Goal: Register for event/course

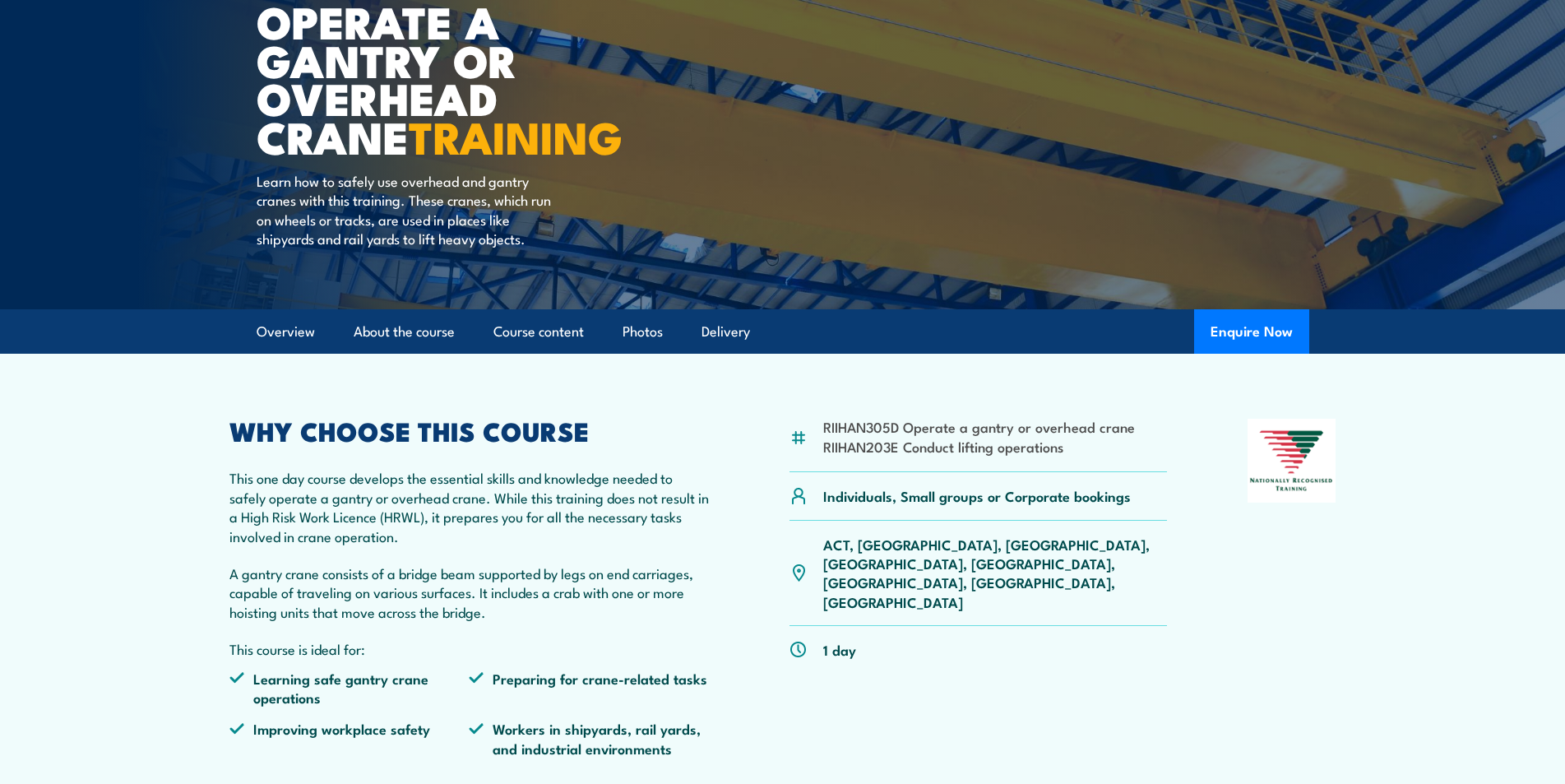
scroll to position [83, 0]
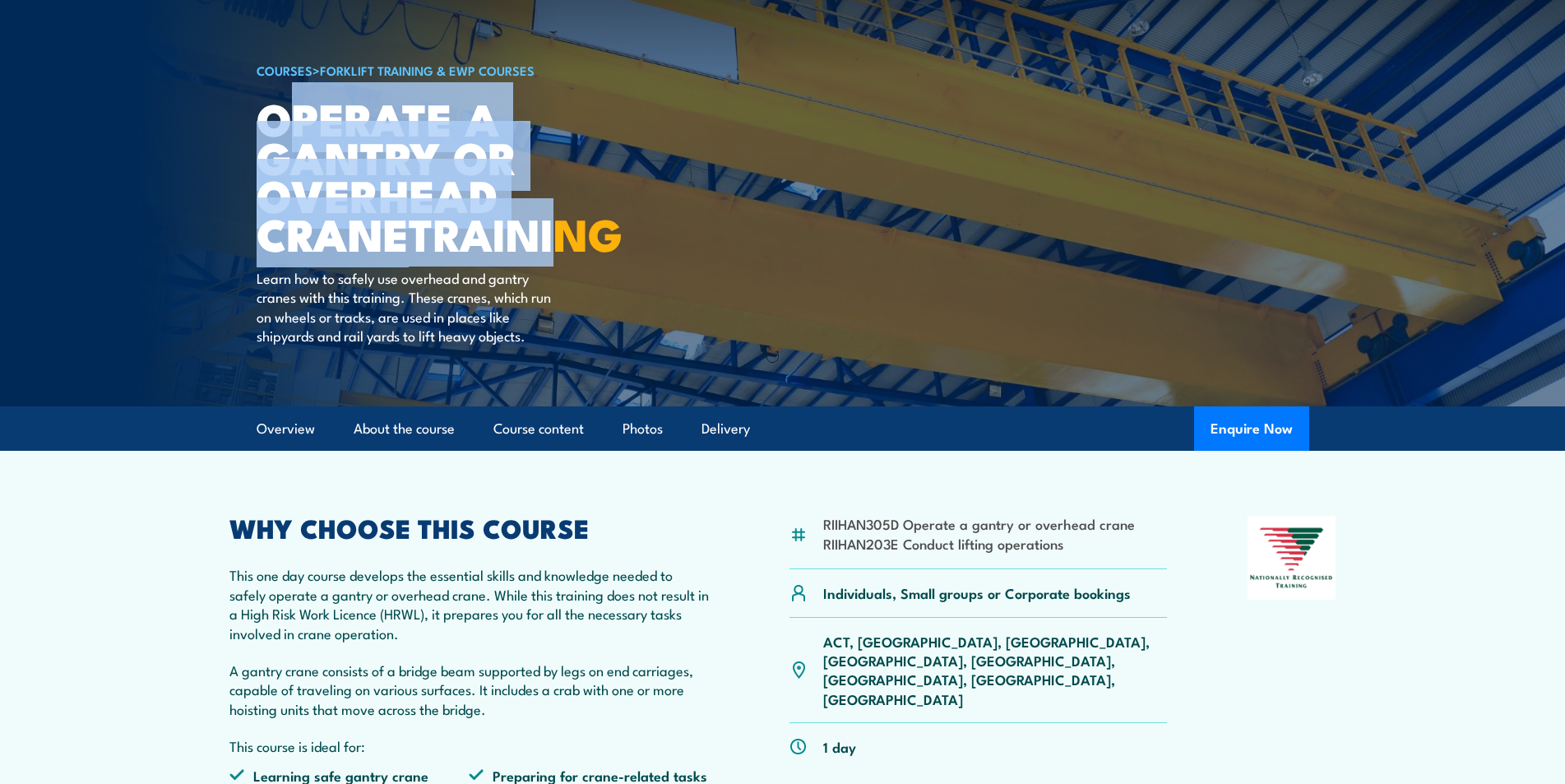
drag, startPoint x: 385, startPoint y: 126, endPoint x: 564, endPoint y: 228, distance: 206.0
click at [564, 228] on h1 "Operate a Gantry or Overhead Crane TRAINING" at bounding box center [460, 175] width 406 height 154
click at [558, 229] on strong "TRAINING" at bounding box center [516, 232] width 214 height 68
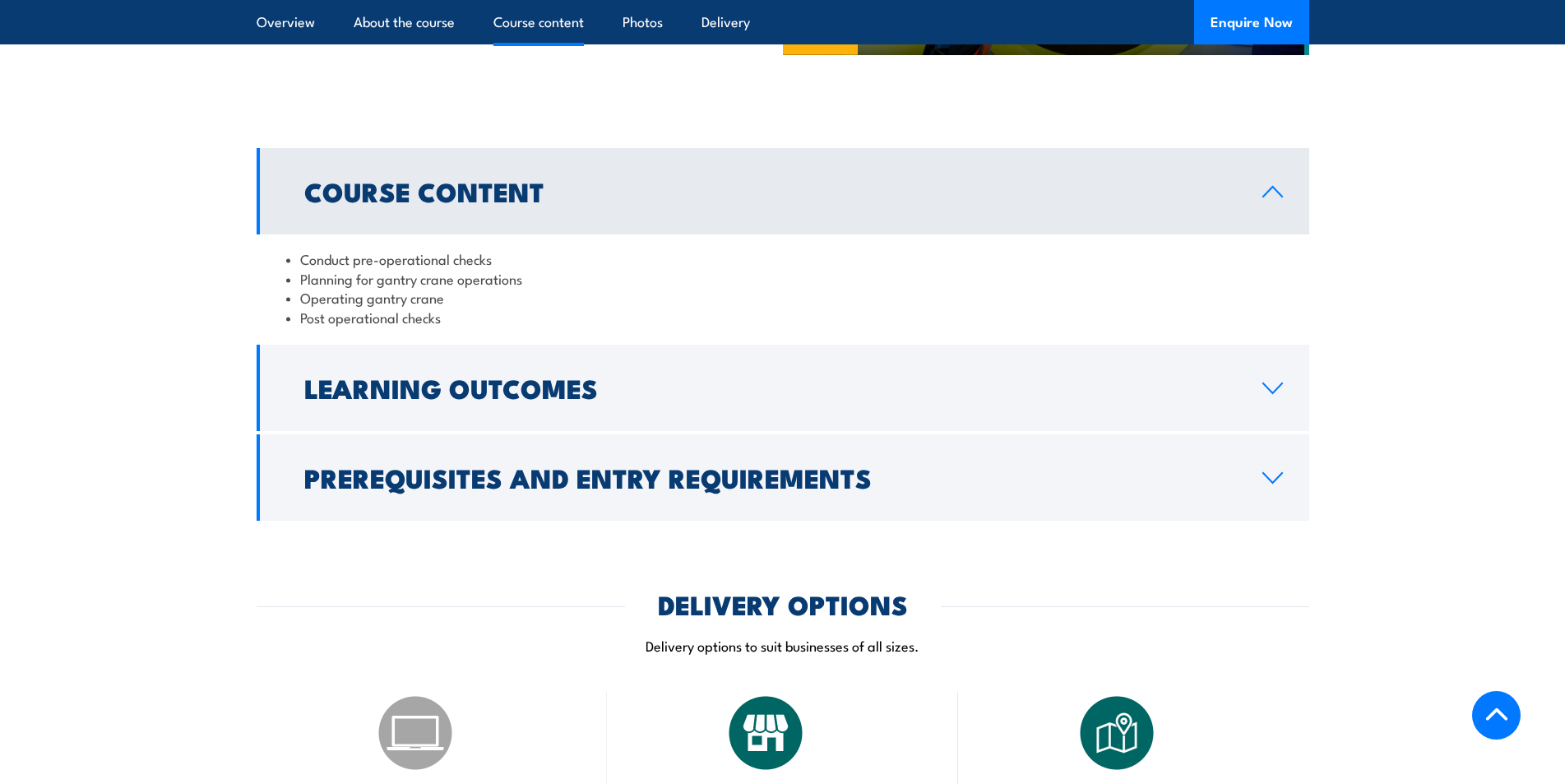
scroll to position [1316, 0]
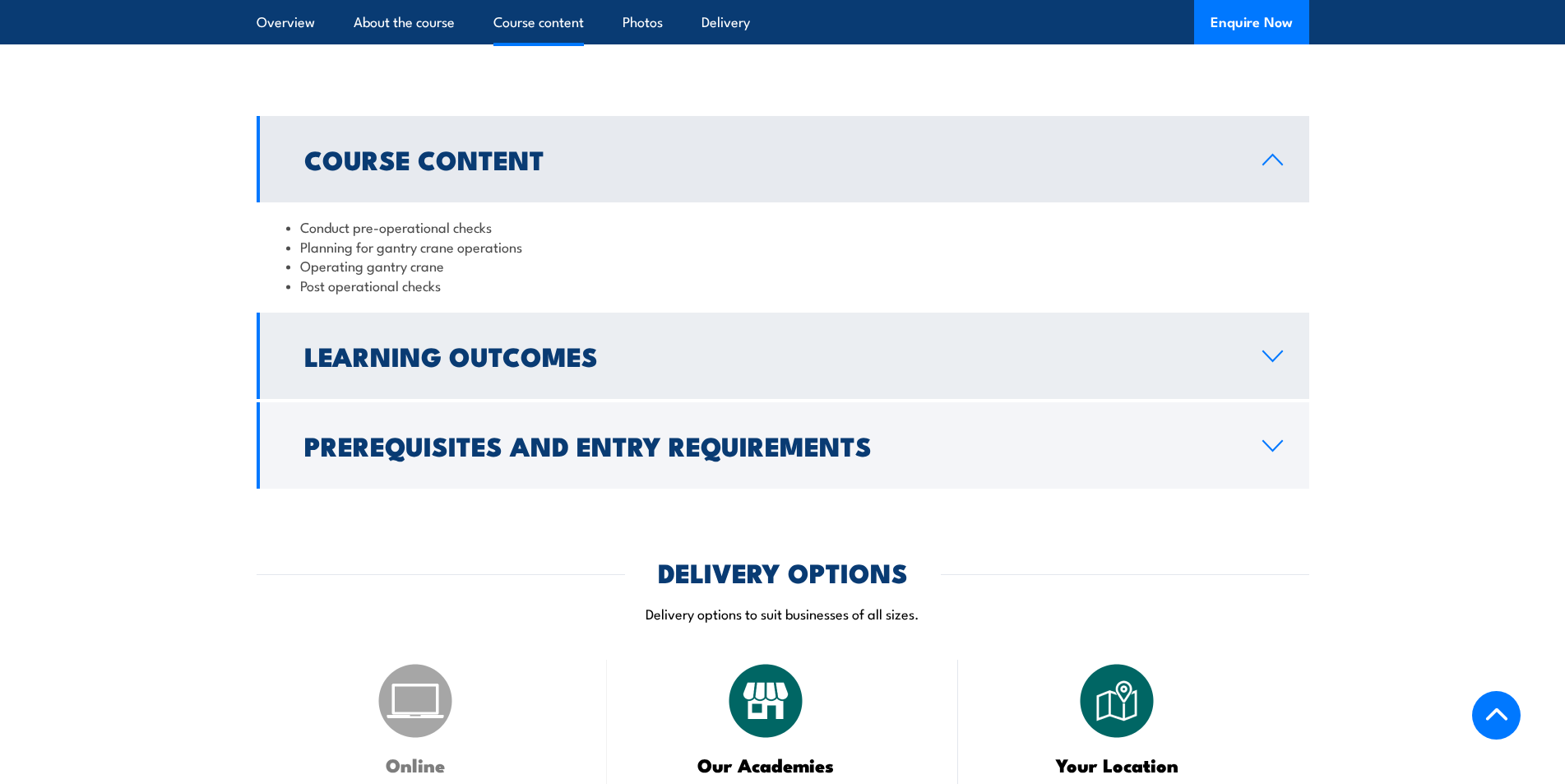
click at [486, 348] on h2 "Learning Outcomes" at bounding box center [770, 356] width 932 height 23
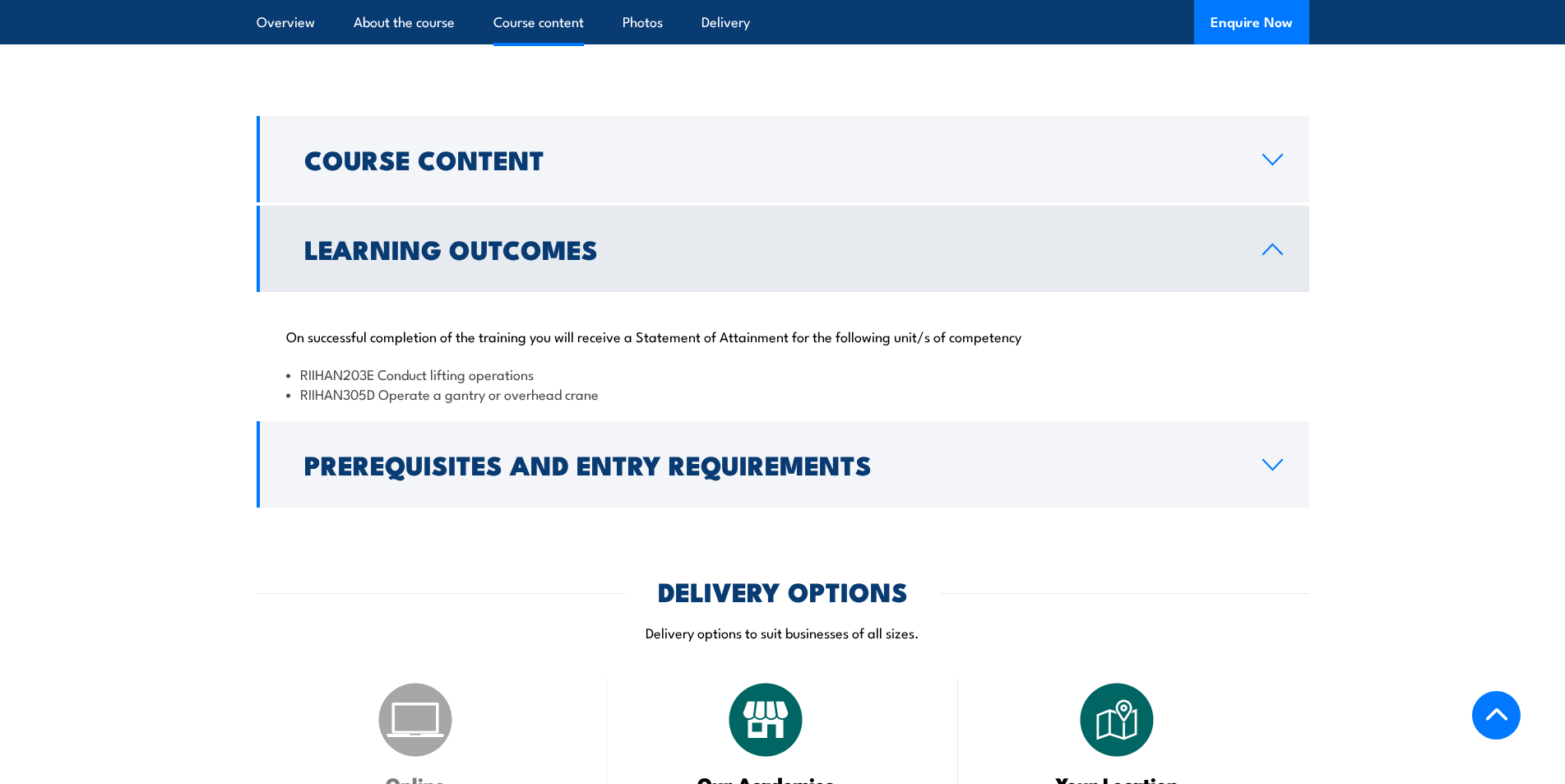
click at [499, 247] on h2 "Learning Outcomes" at bounding box center [770, 248] width 932 height 23
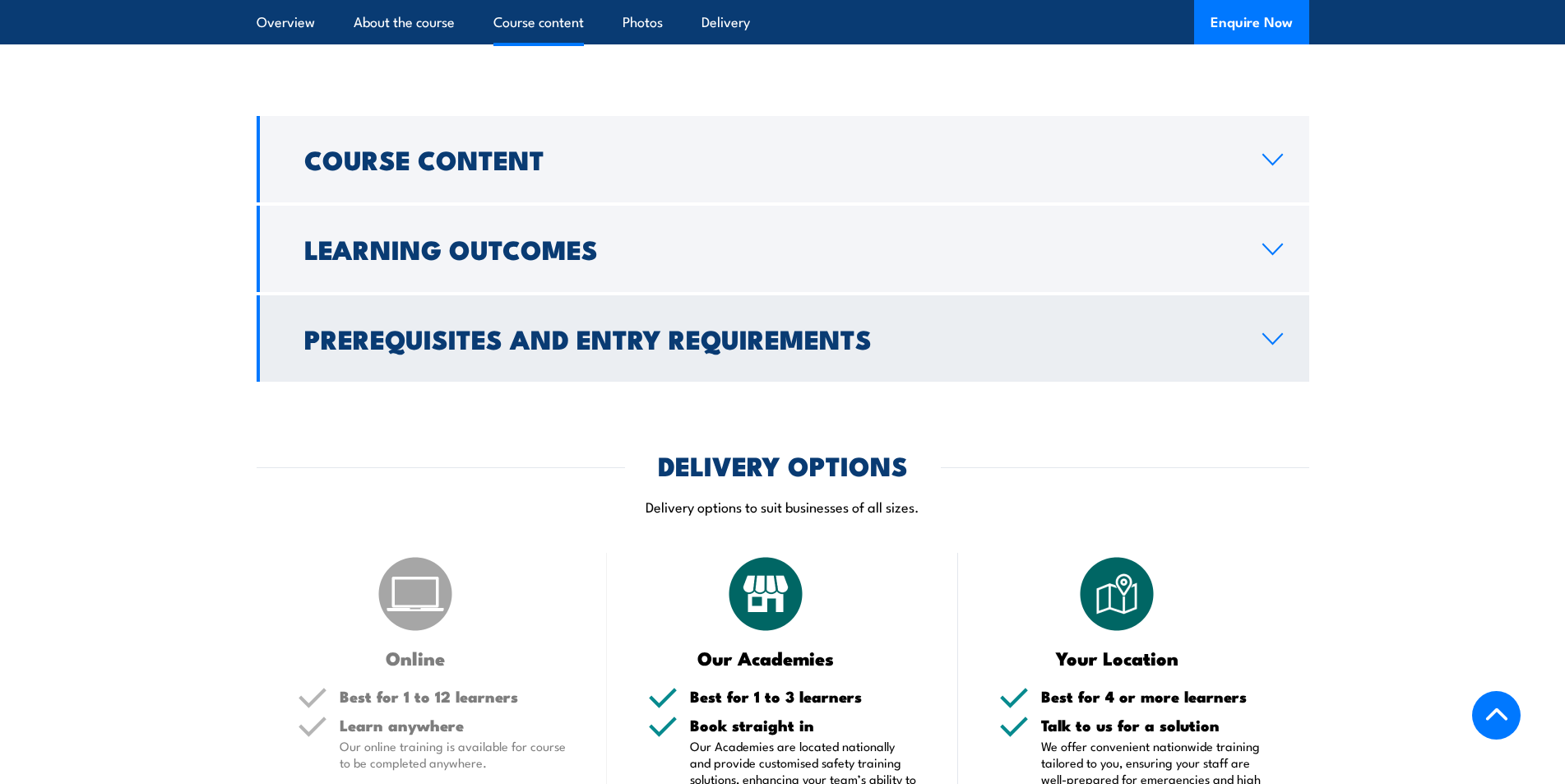
click at [500, 349] on h2 "Prerequisites and Entry Requirements" at bounding box center [770, 338] width 932 height 23
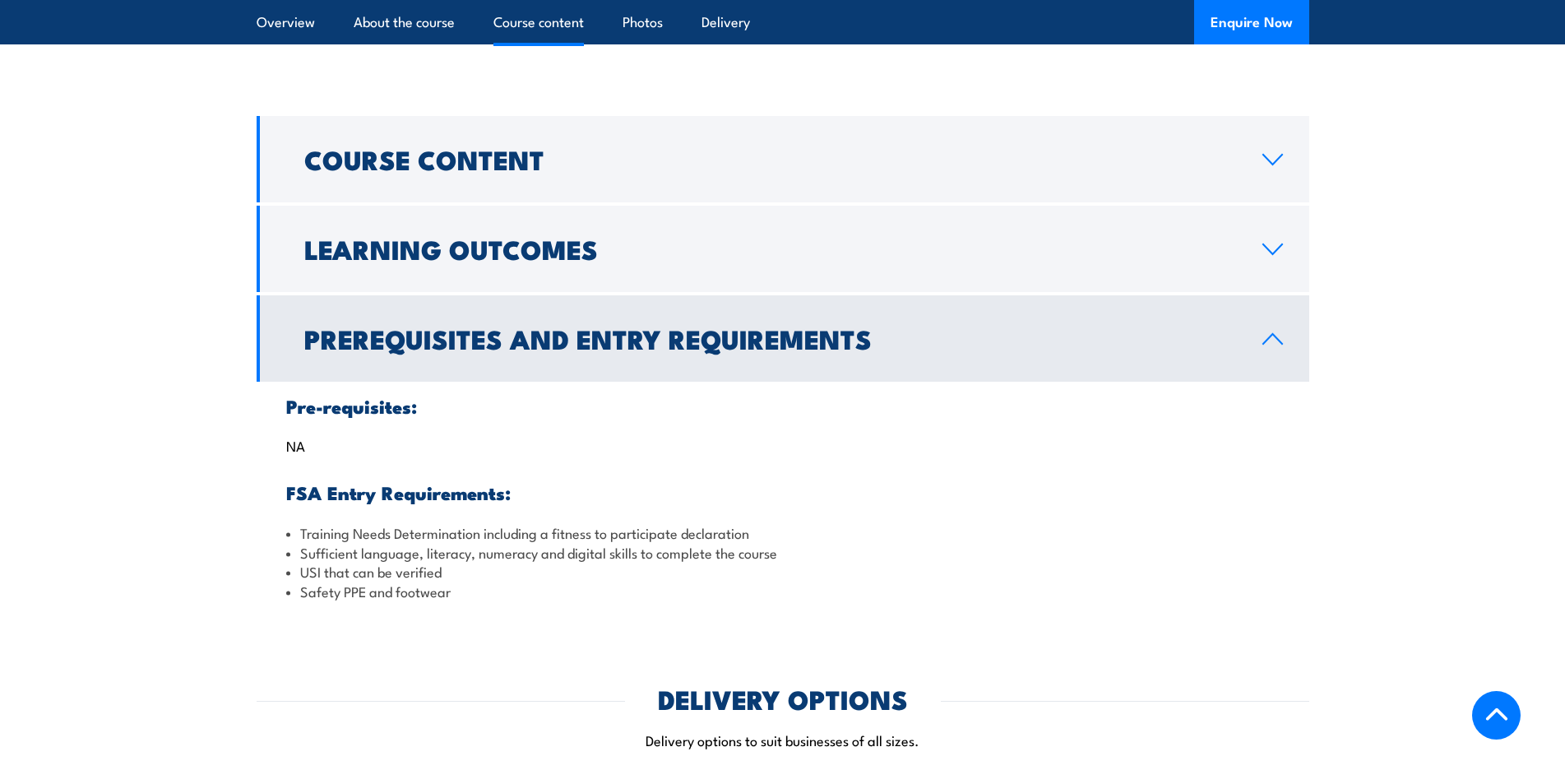
click at [500, 348] on h2 "Prerequisites and Entry Requirements" at bounding box center [770, 338] width 932 height 23
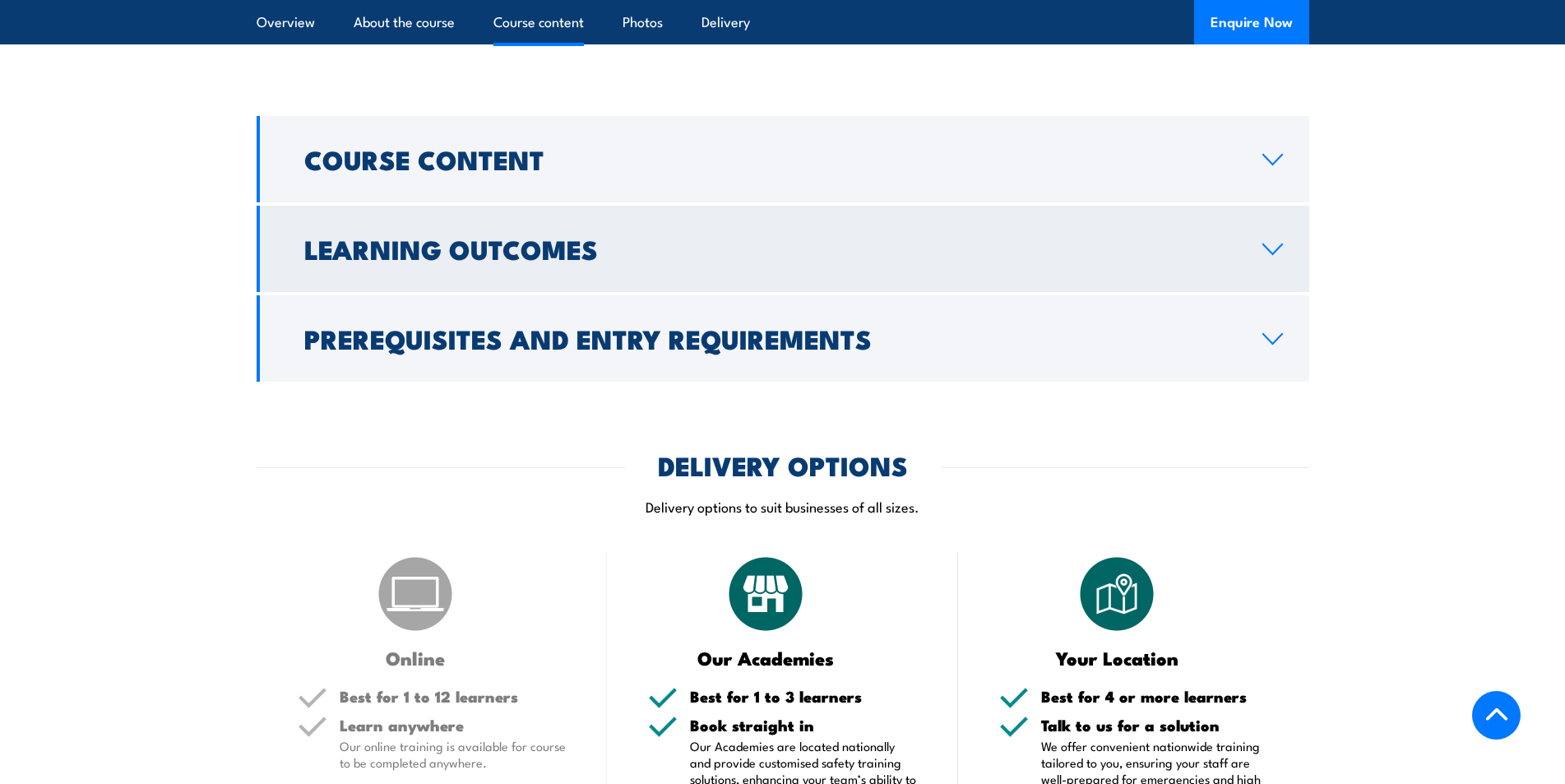
click at [504, 260] on h2 "Learning Outcomes" at bounding box center [770, 248] width 932 height 23
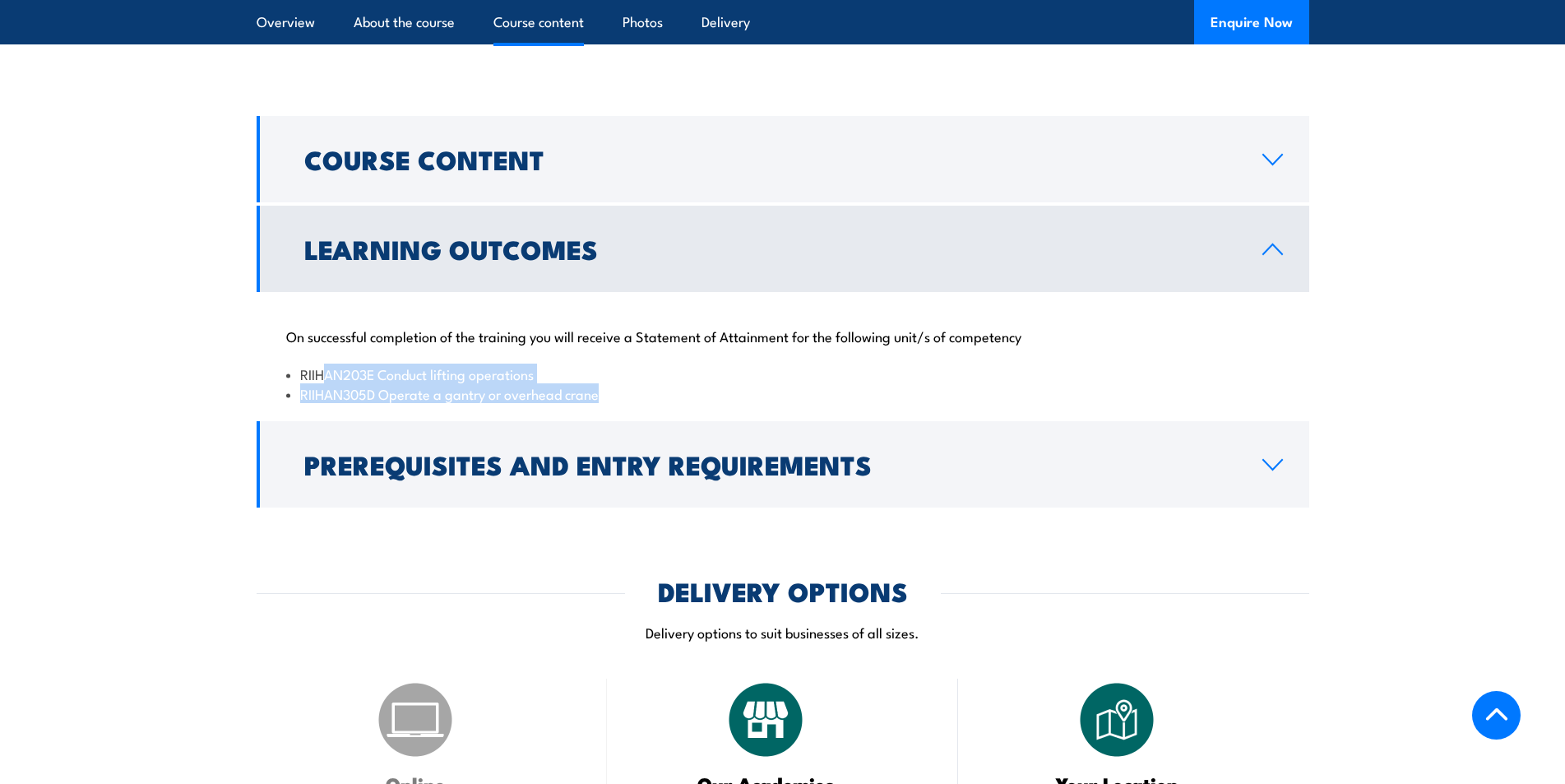
drag, startPoint x: 617, startPoint y: 389, endPoint x: 324, endPoint y: 371, distance: 293.6
click at [324, 371] on ul "RIIHAN203E Conduct lifting operations RIIHAN305D Operate a gantry or overhead c…" at bounding box center [782, 383] width 993 height 38
click at [323, 370] on li "RIIHAN203E Conduct lifting operations" at bounding box center [782, 373] width 993 height 19
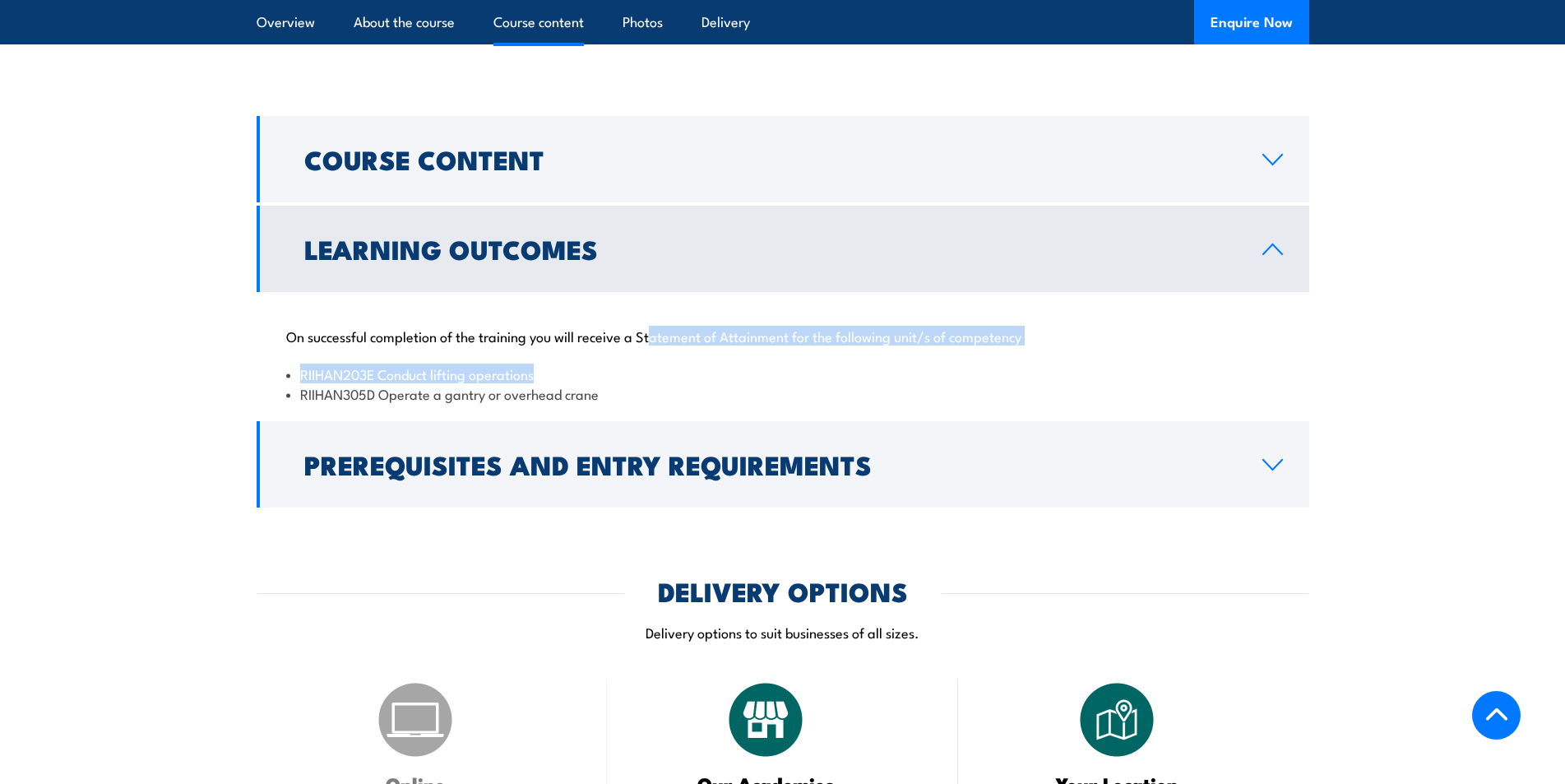
drag, startPoint x: 679, startPoint y: 333, endPoint x: 991, endPoint y: 352, distance: 312.6
click at [991, 352] on div "On successful completion of the training you will receive a Statement of Attain…" at bounding box center [783, 355] width 1053 height 126
click at [999, 352] on div "On successful completion of the training you will receive a Statement of Attain…" at bounding box center [783, 355] width 1053 height 126
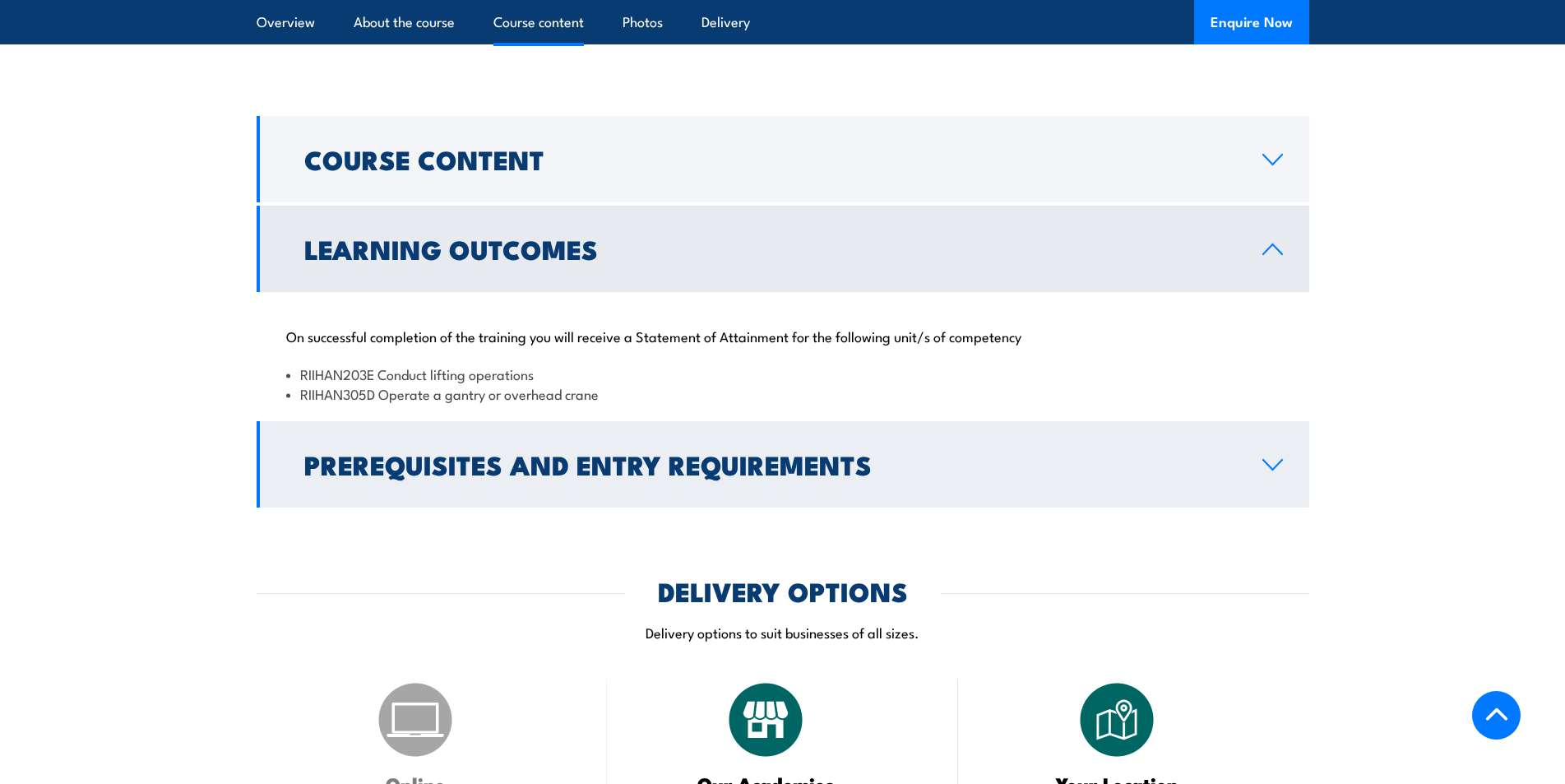
click at [590, 476] on h2 "Prerequisites and Entry Requirements" at bounding box center [770, 464] width 932 height 23
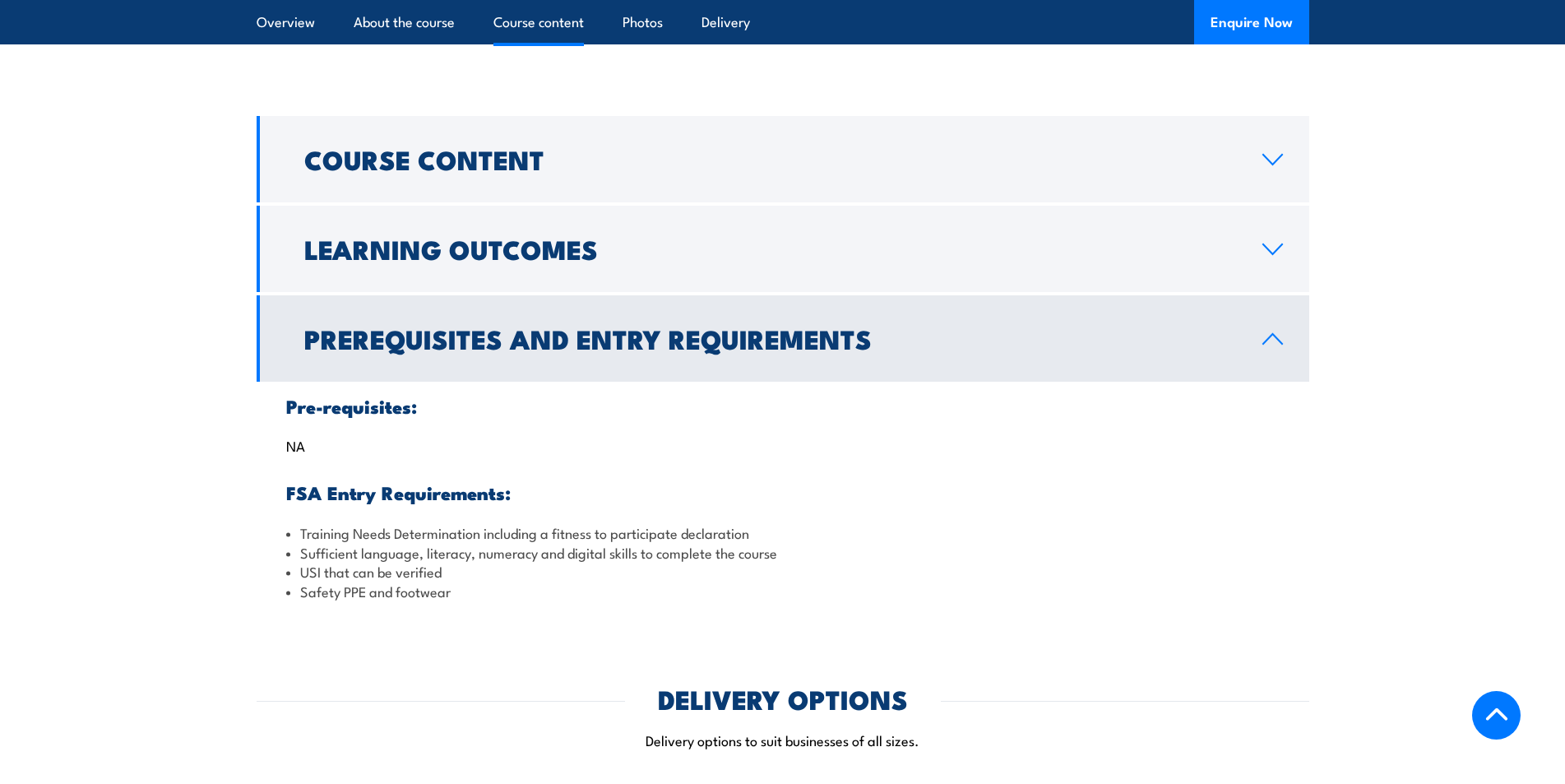
click at [467, 335] on h2 "Prerequisites and Entry Requirements" at bounding box center [770, 338] width 932 height 23
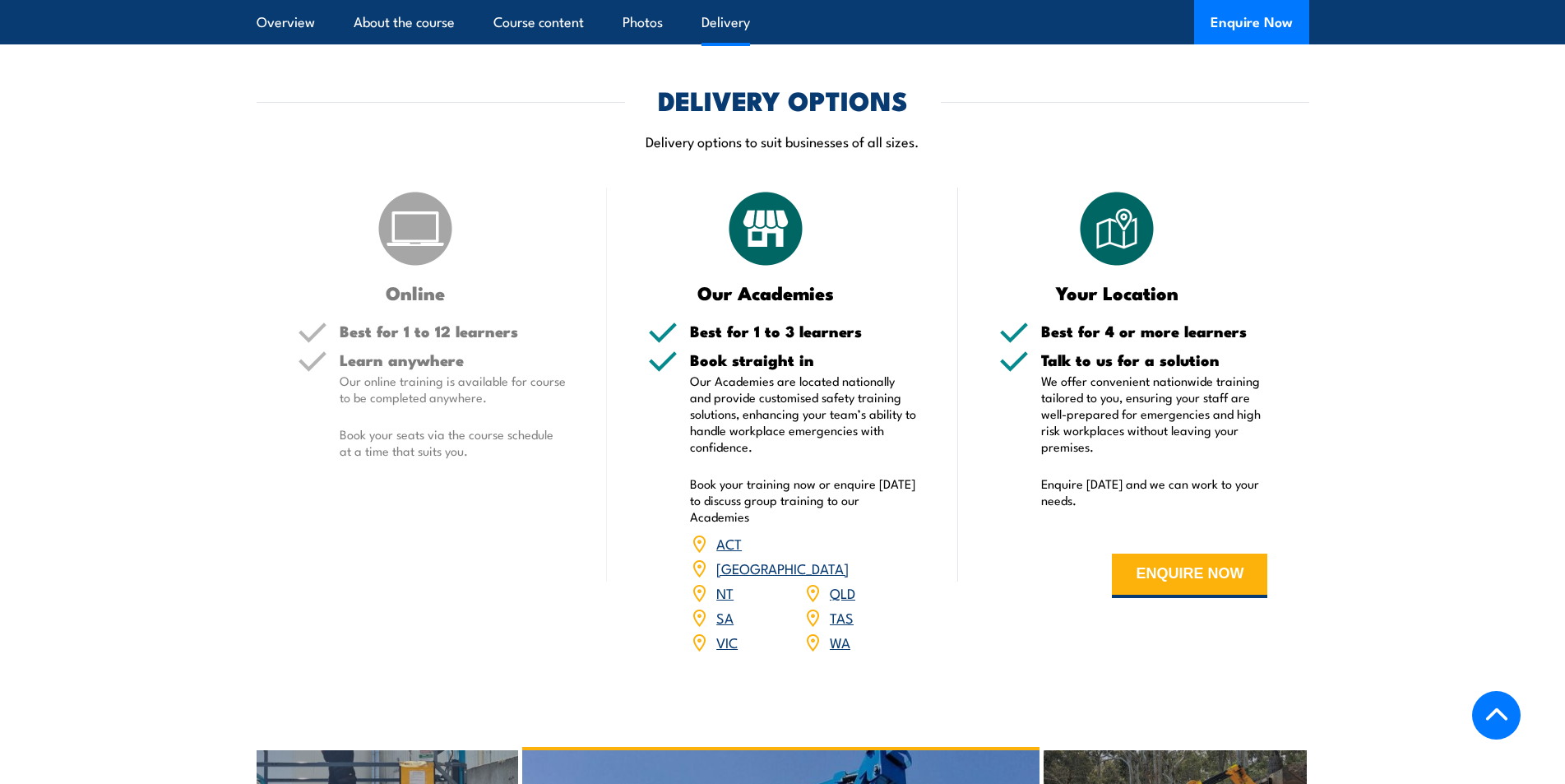
scroll to position [1679, 0]
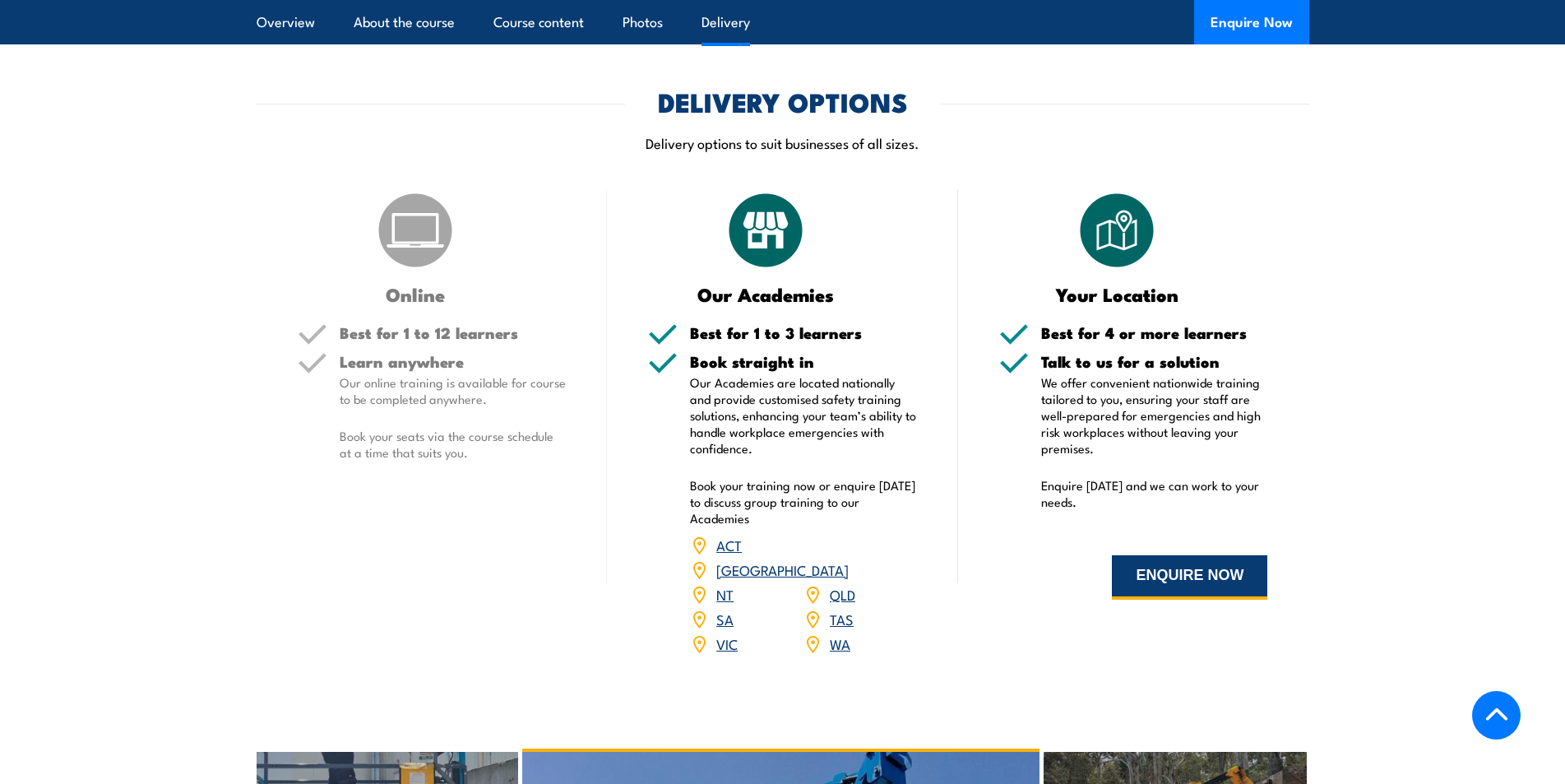
click at [1136, 567] on button "ENQUIRE NOW" at bounding box center [1190, 577] width 156 height 44
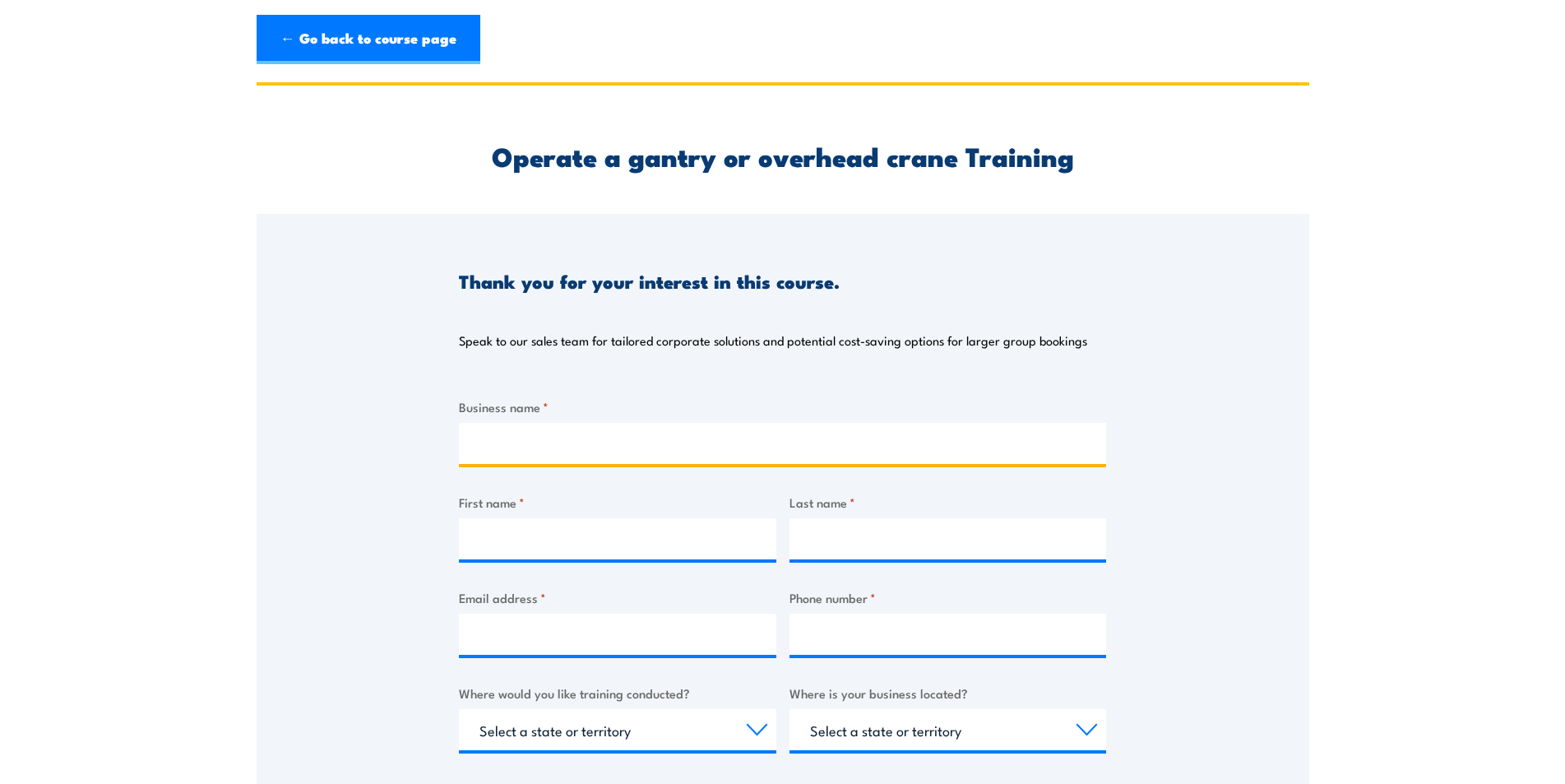
click at [526, 446] on input "Business name *" at bounding box center [782, 443] width 647 height 41
type input "DIAB Engineering"
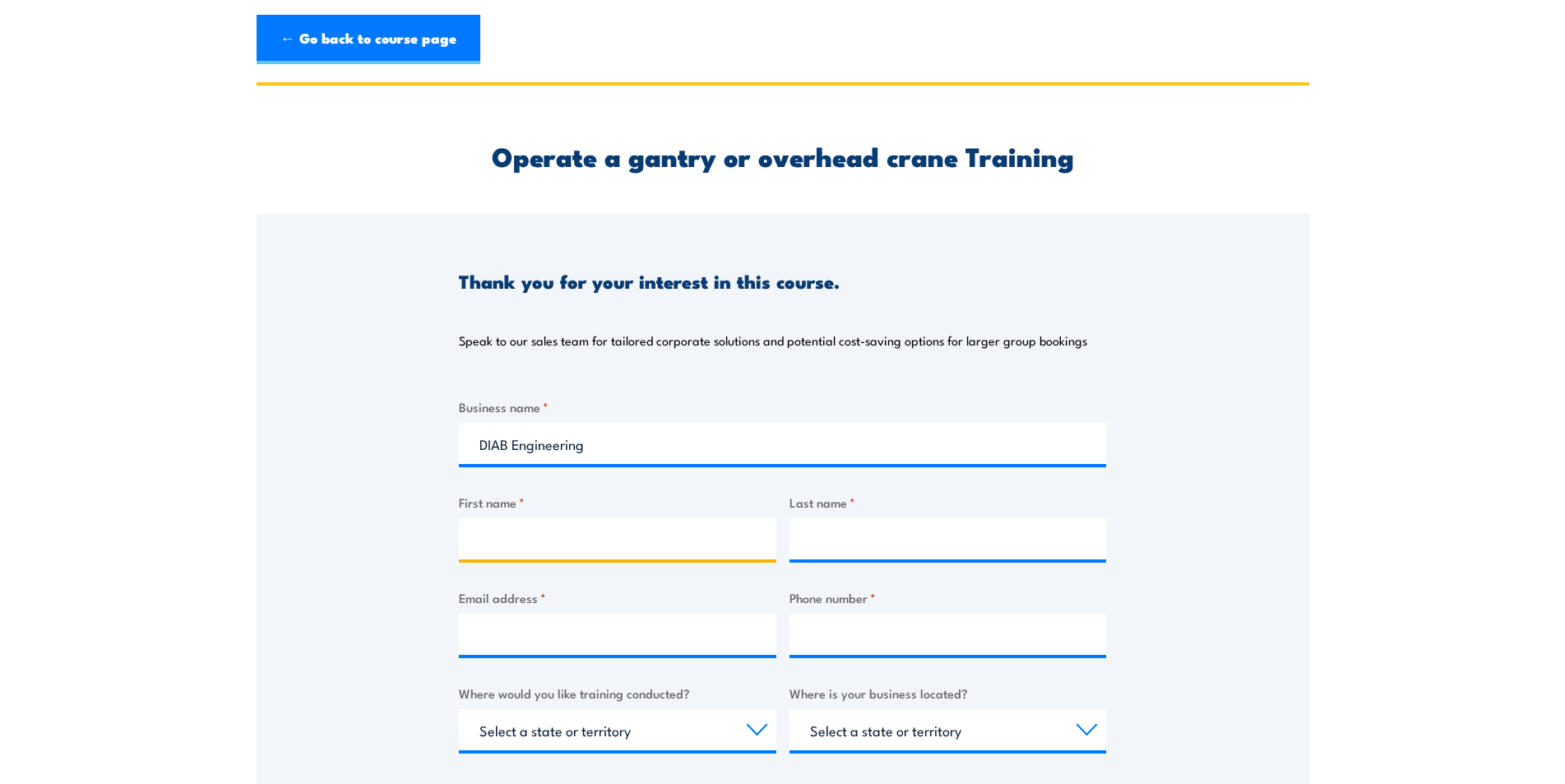
click at [496, 534] on input "First name *" at bounding box center [617, 539] width 317 height 41
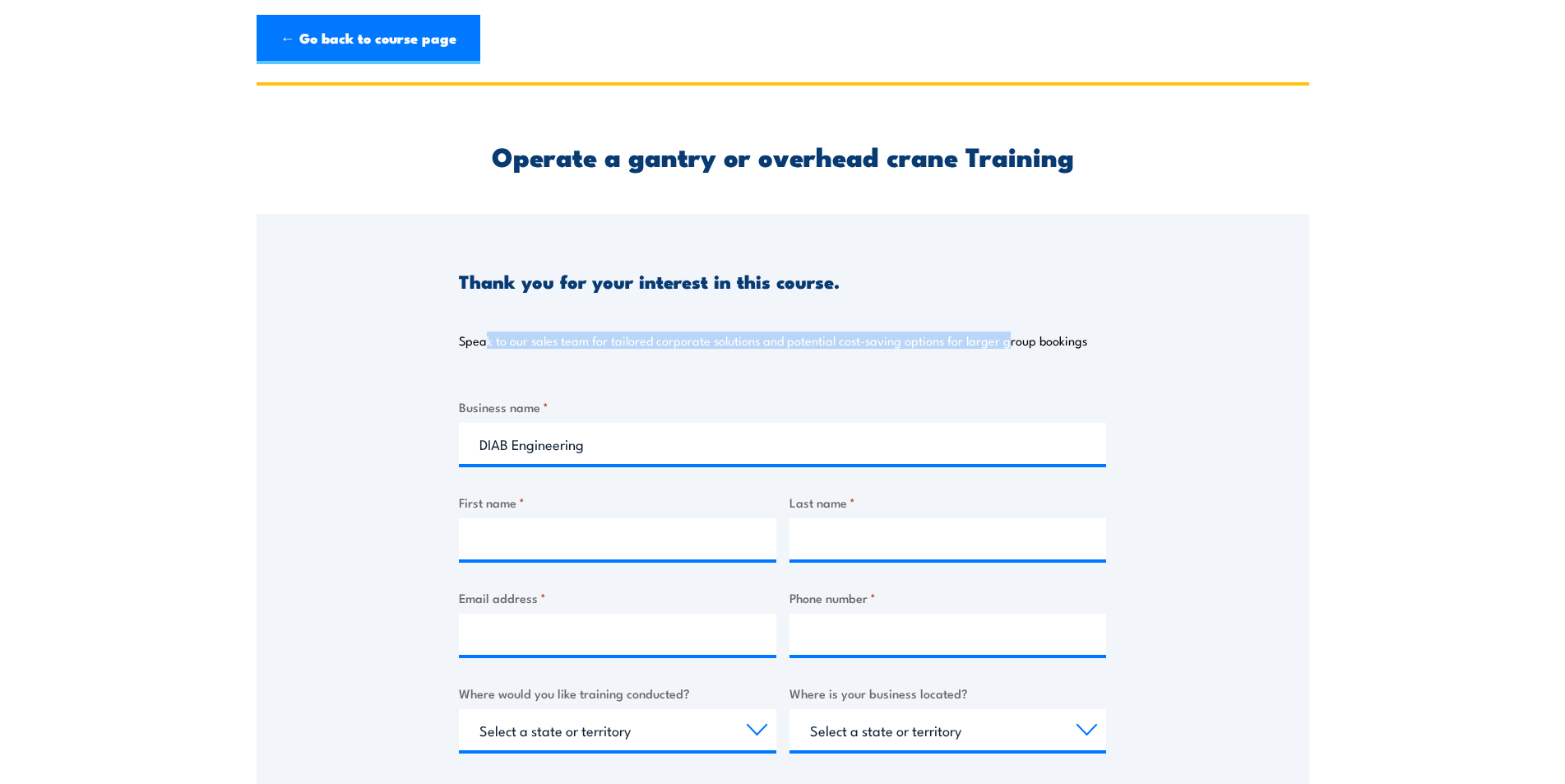
drag, startPoint x: 486, startPoint y: 339, endPoint x: 1016, endPoint y: 334, distance: 530.0
click at [1016, 334] on p "Speak to our sales team for tailored corporate solutions and potential cost-sav…" at bounding box center [773, 340] width 629 height 17
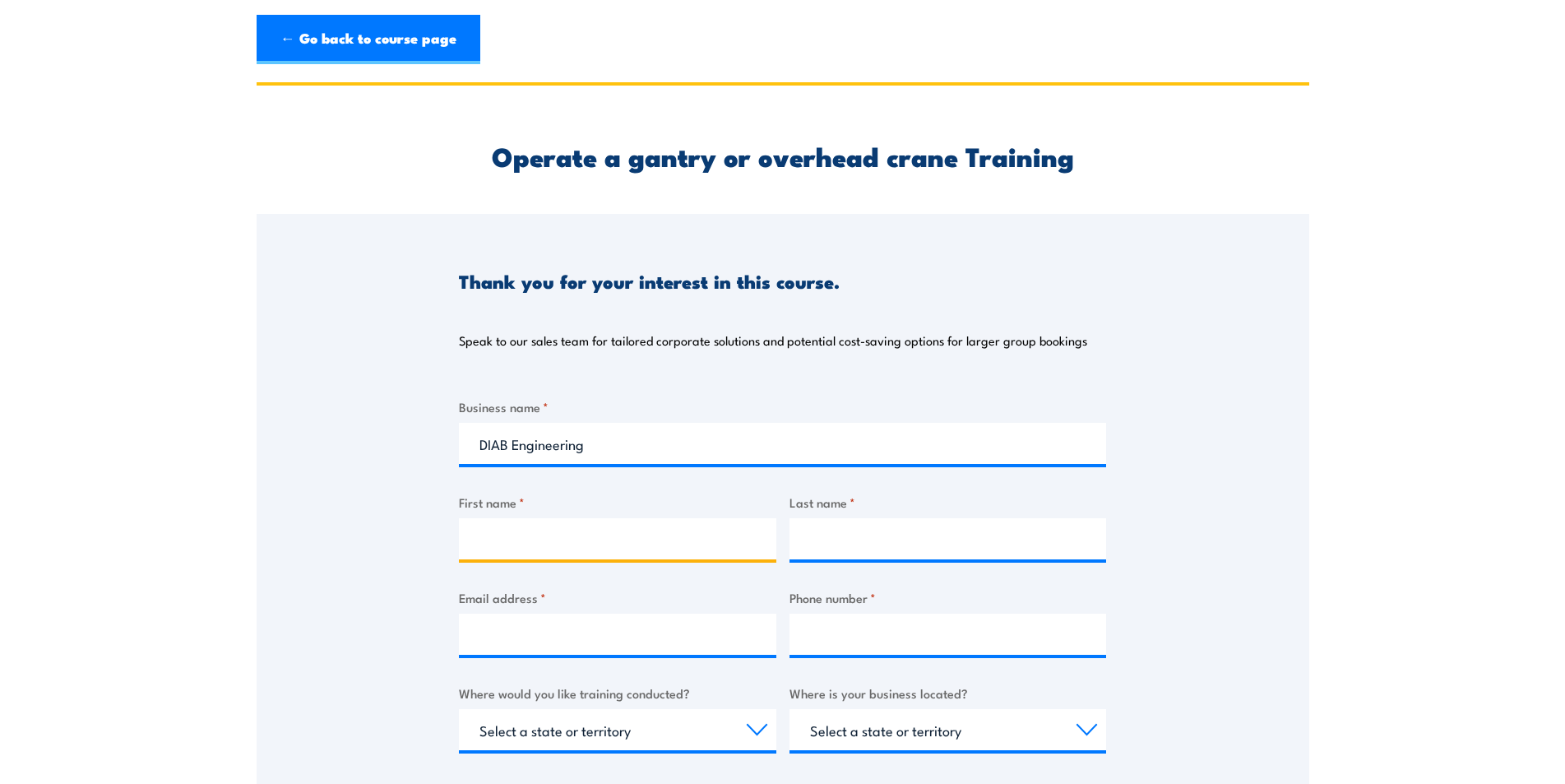
click at [643, 525] on input "First name *" at bounding box center [617, 539] width 317 height 41
type input "[PERSON_NAME]"
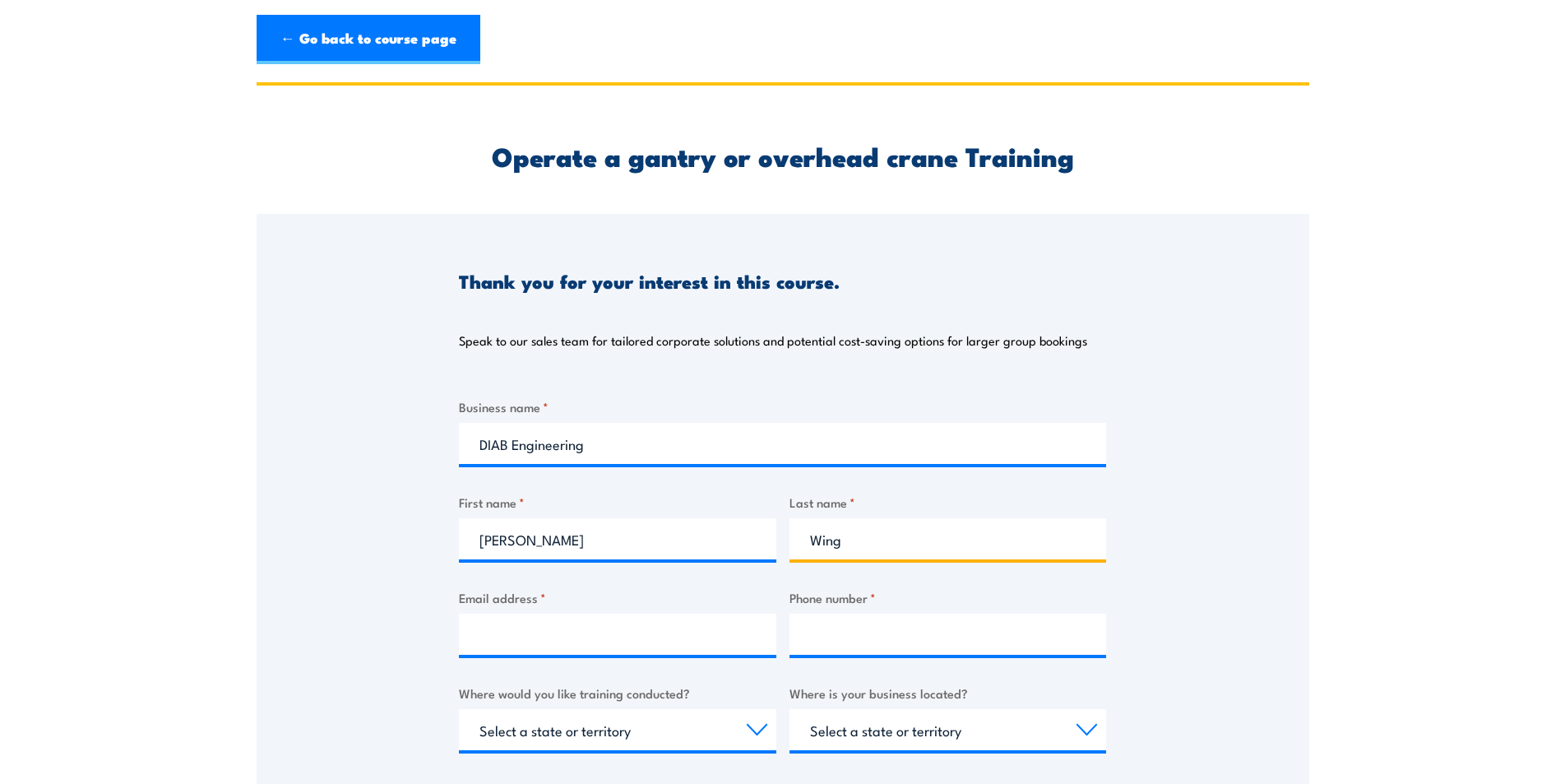
type input "Wing"
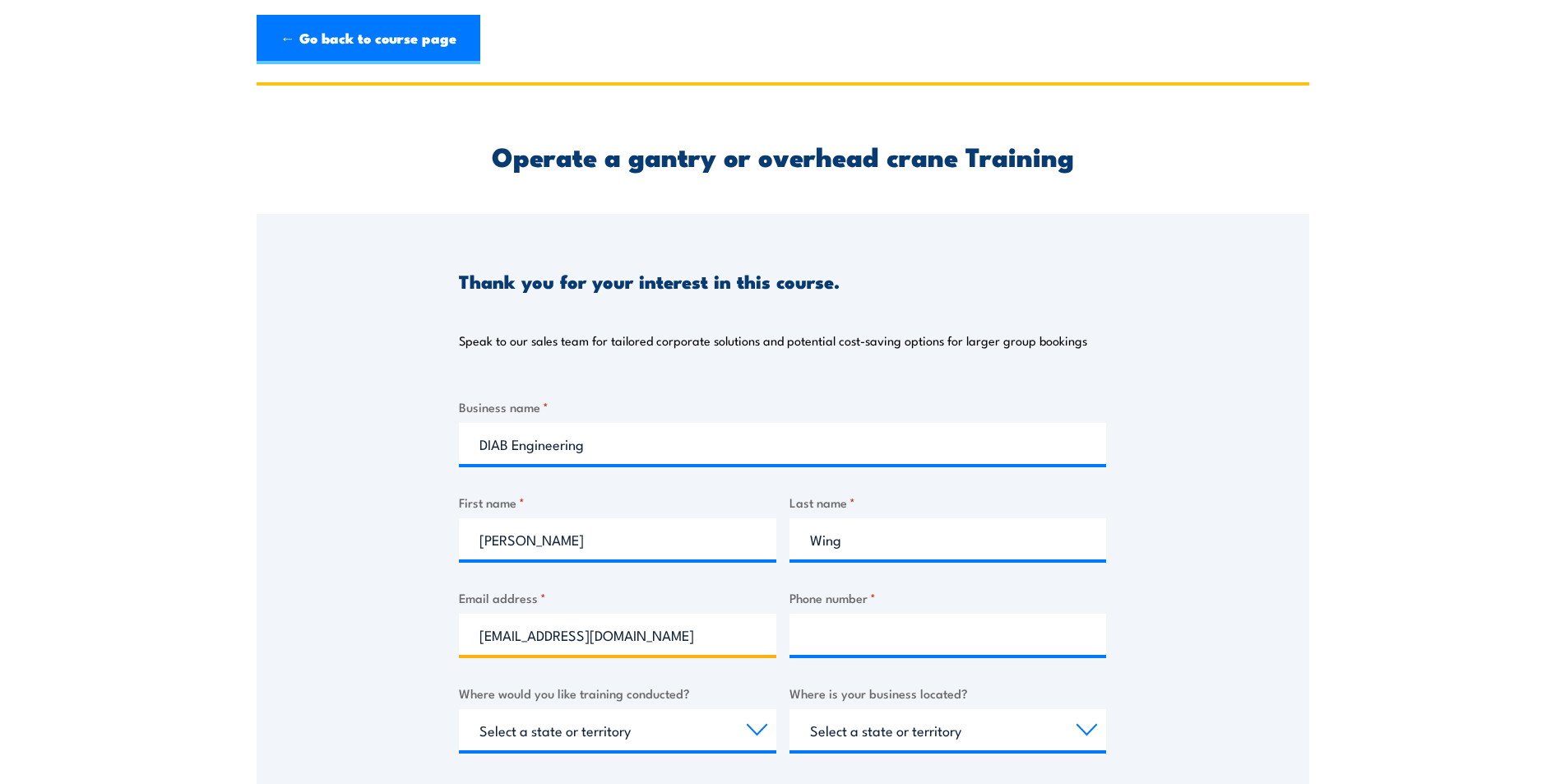
type input "[EMAIL_ADDRESS][DOMAIN_NAME]"
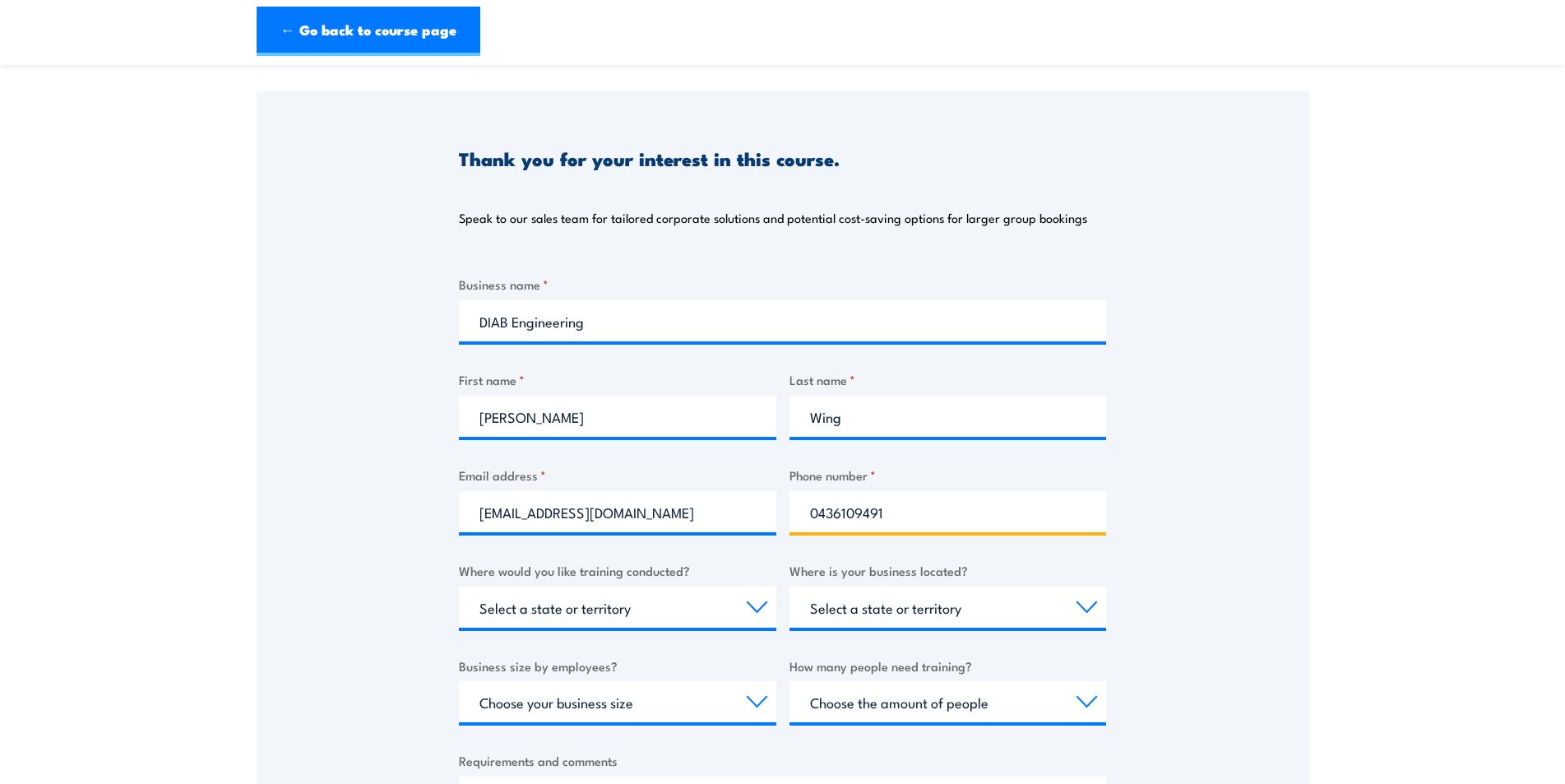
scroll to position [247, 0]
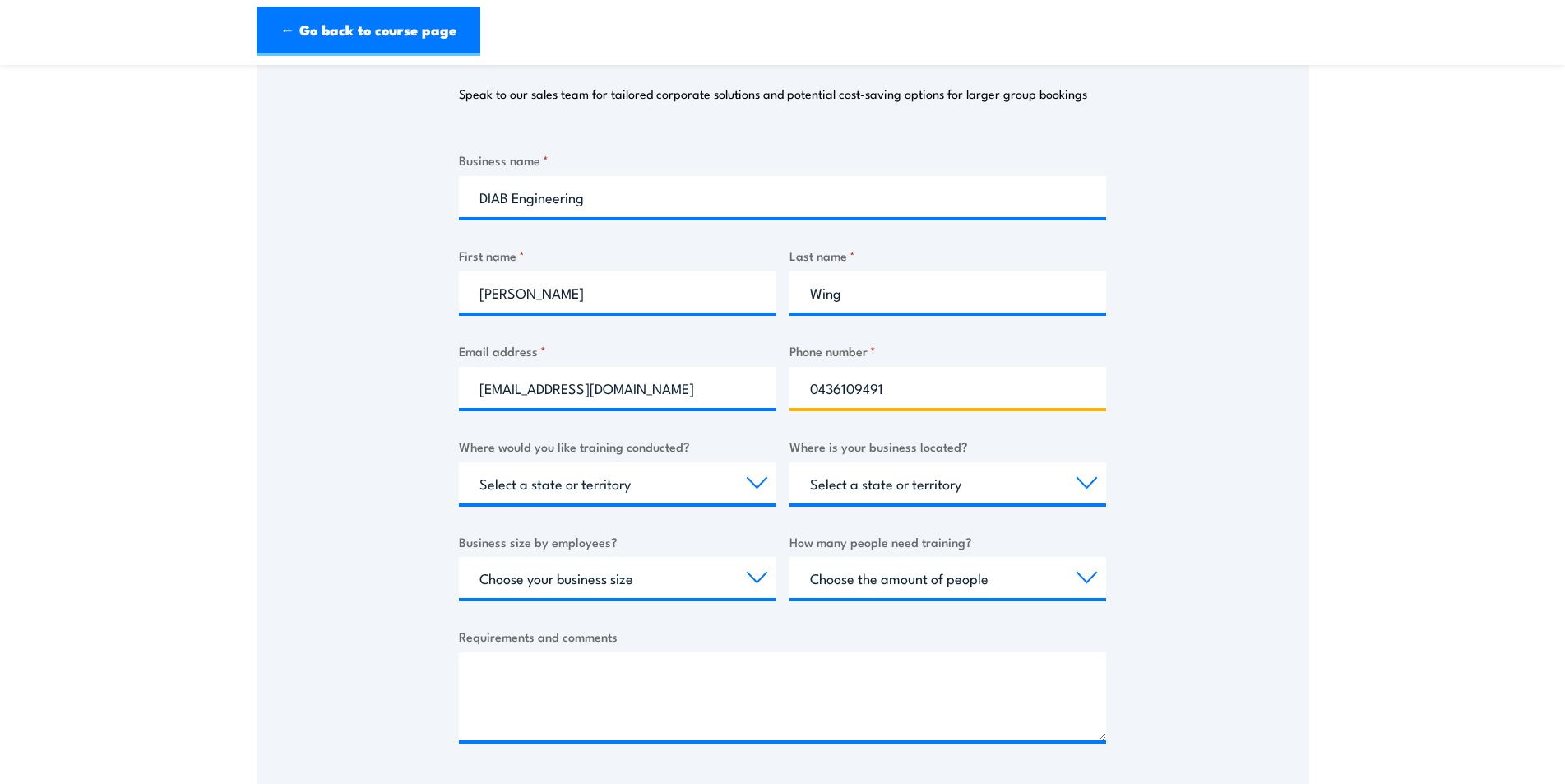
type input "0436109491"
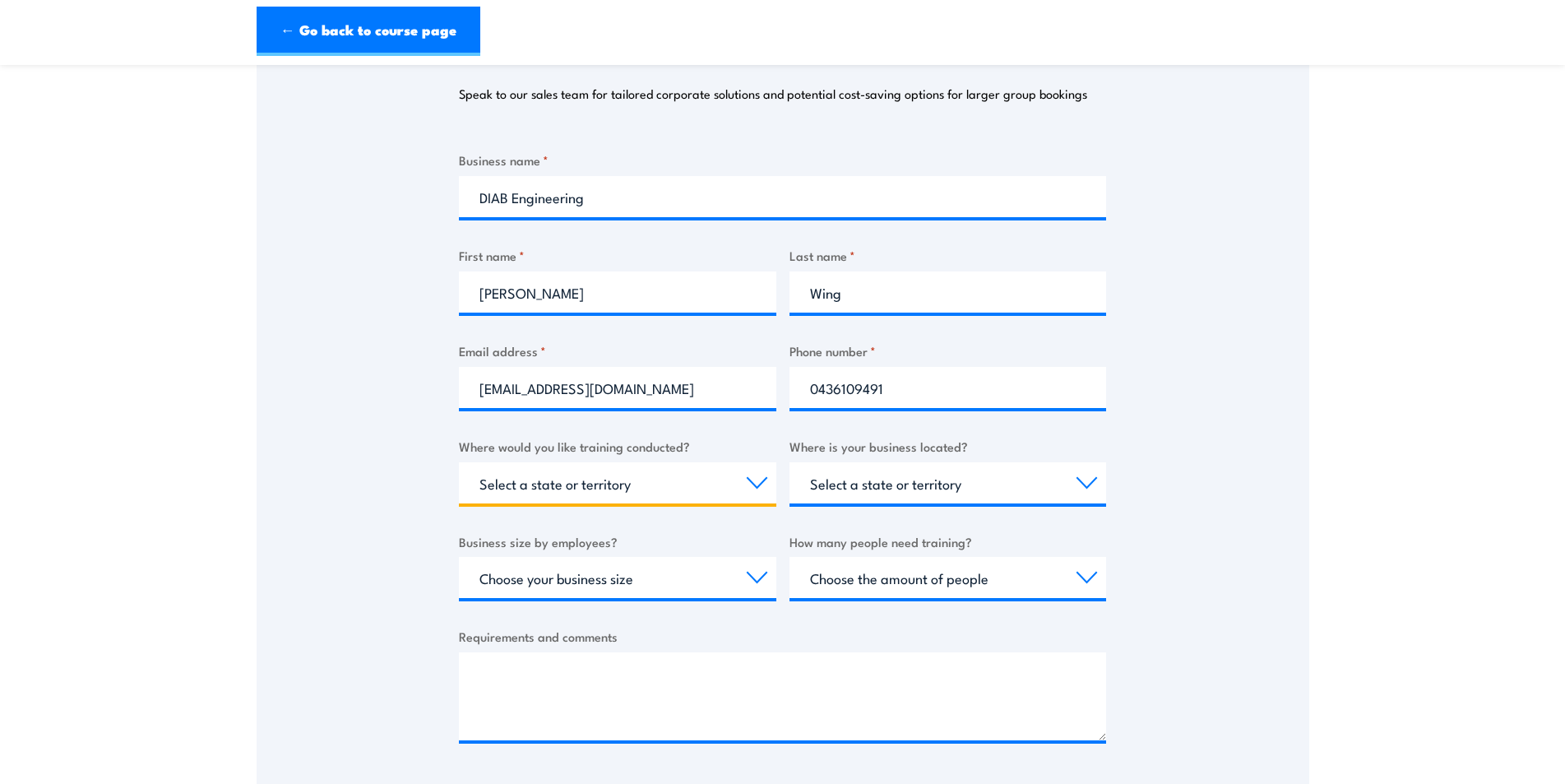
click at [611, 484] on select "Select a state or territory Nationally - multiple locations [GEOGRAPHIC_DATA] […" at bounding box center [617, 483] width 317 height 41
select select "WA"
click at [459, 462] on select "Select a state or territory Nationally - multiple locations QLD NSW VIC SA ACT …" at bounding box center [617, 483] width 317 height 41
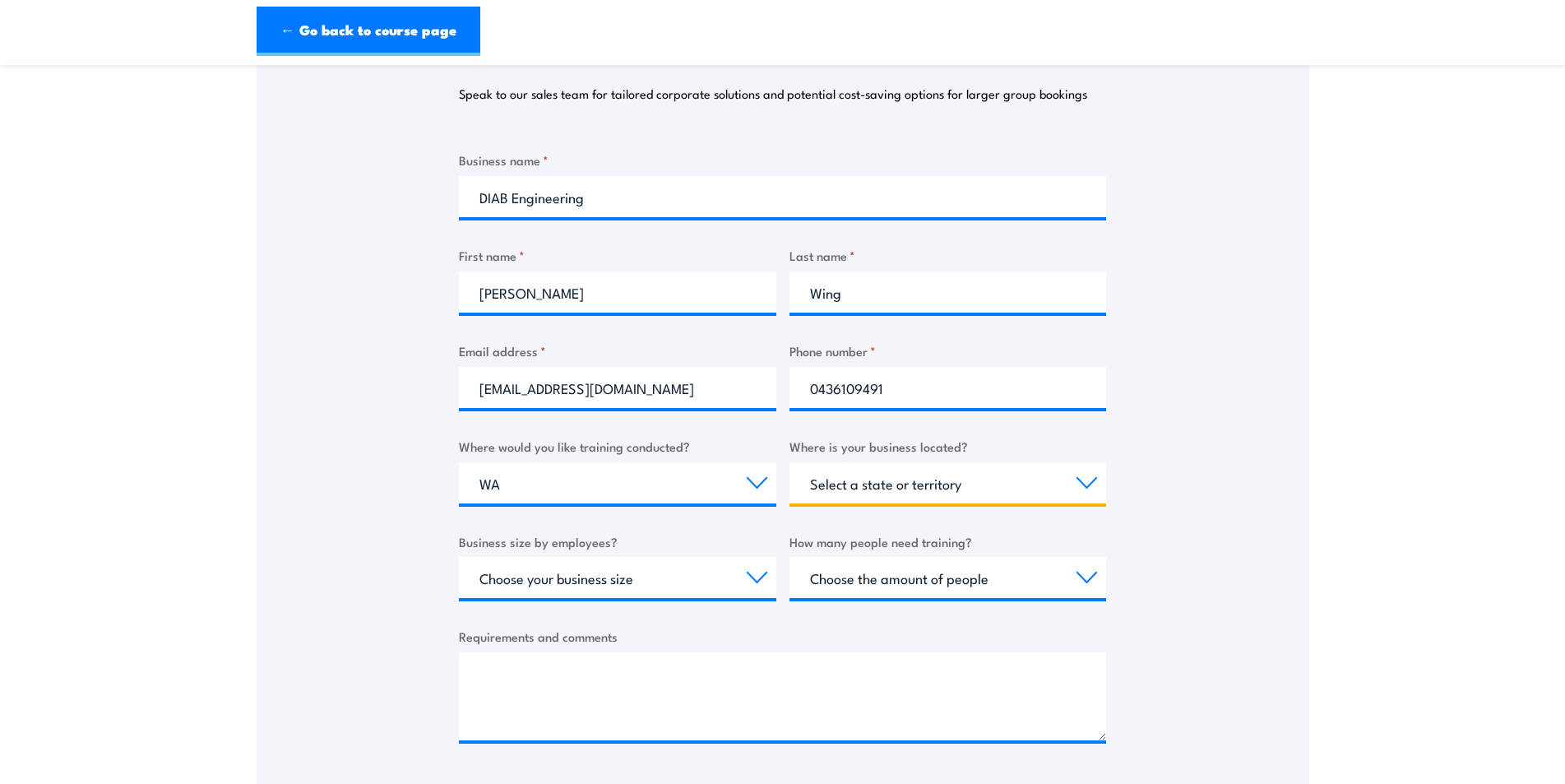
click at [911, 475] on select "Select a state or territory QLD NSW VIC SA ACT WA TAS NT" at bounding box center [948, 483] width 317 height 41
select select "WA"
click at [790, 462] on select "Select a state or territory QLD NSW VIC SA ACT WA TAS NT" at bounding box center [948, 483] width 317 height 41
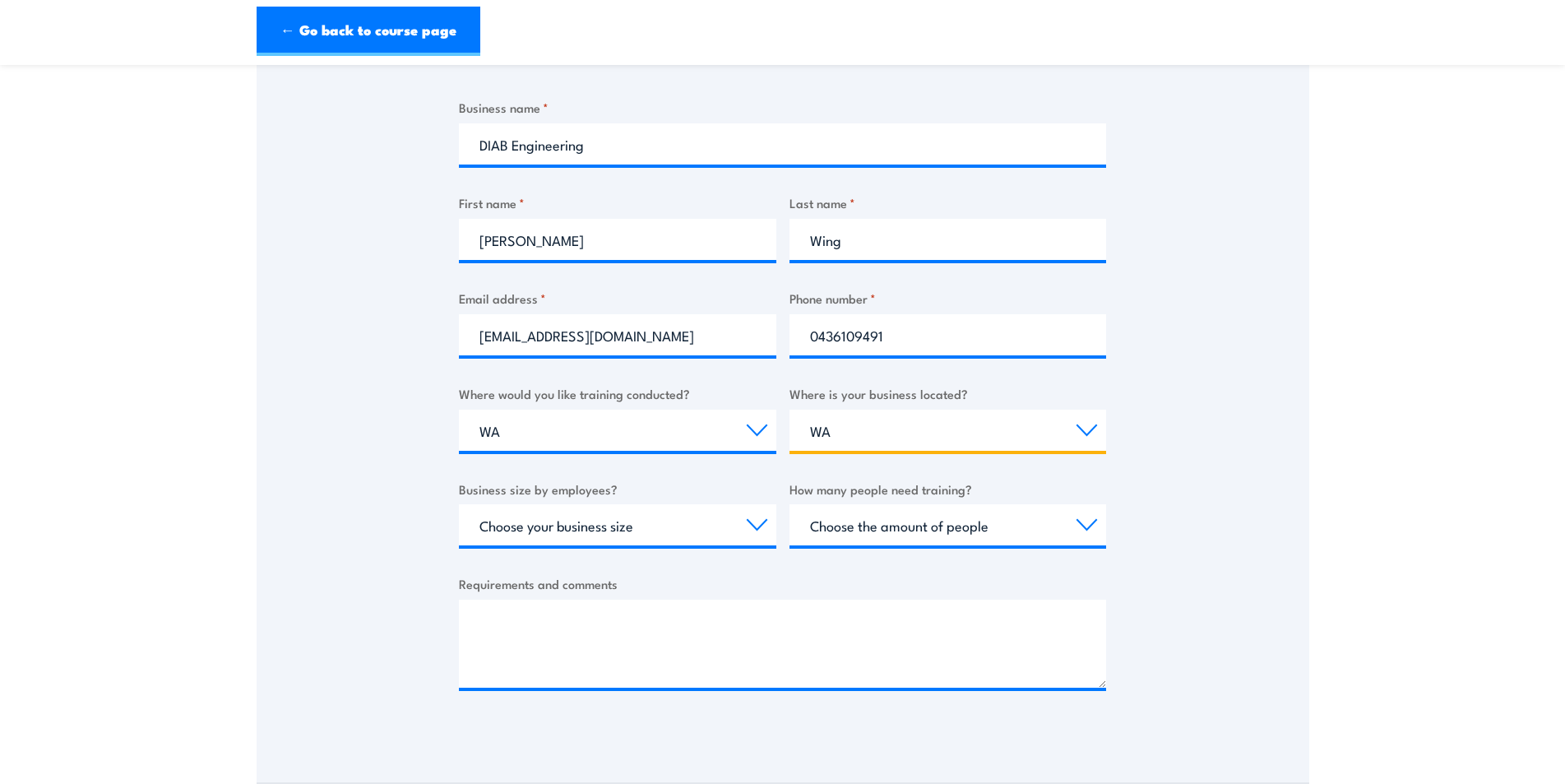
scroll to position [329, 0]
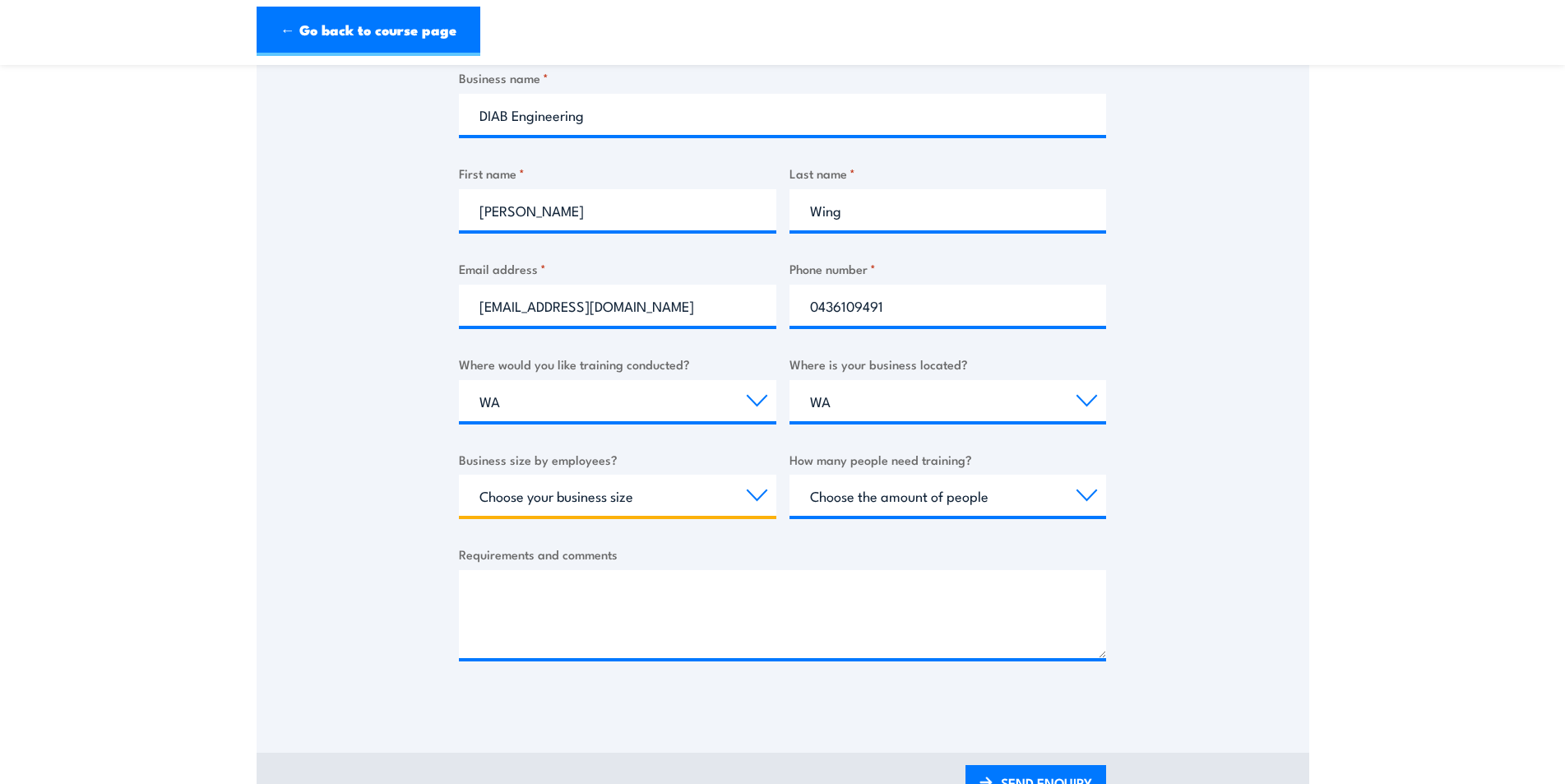
click at [593, 492] on select "Choose your business size 1 to 19 20 to 199 200+" at bounding box center [617, 495] width 317 height 41
click at [459, 475] on select "Choose your business size 1 to 19 20 to 199 200+" at bounding box center [617, 495] width 317 height 41
click at [637, 493] on select "Choose your business size 1 to 19 20 to 199 200+" at bounding box center [617, 495] width 317 height 41
select select "200+"
click at [459, 475] on select "Choose your business size 1 to 19 20 to 199 200+" at bounding box center [617, 495] width 317 height 41
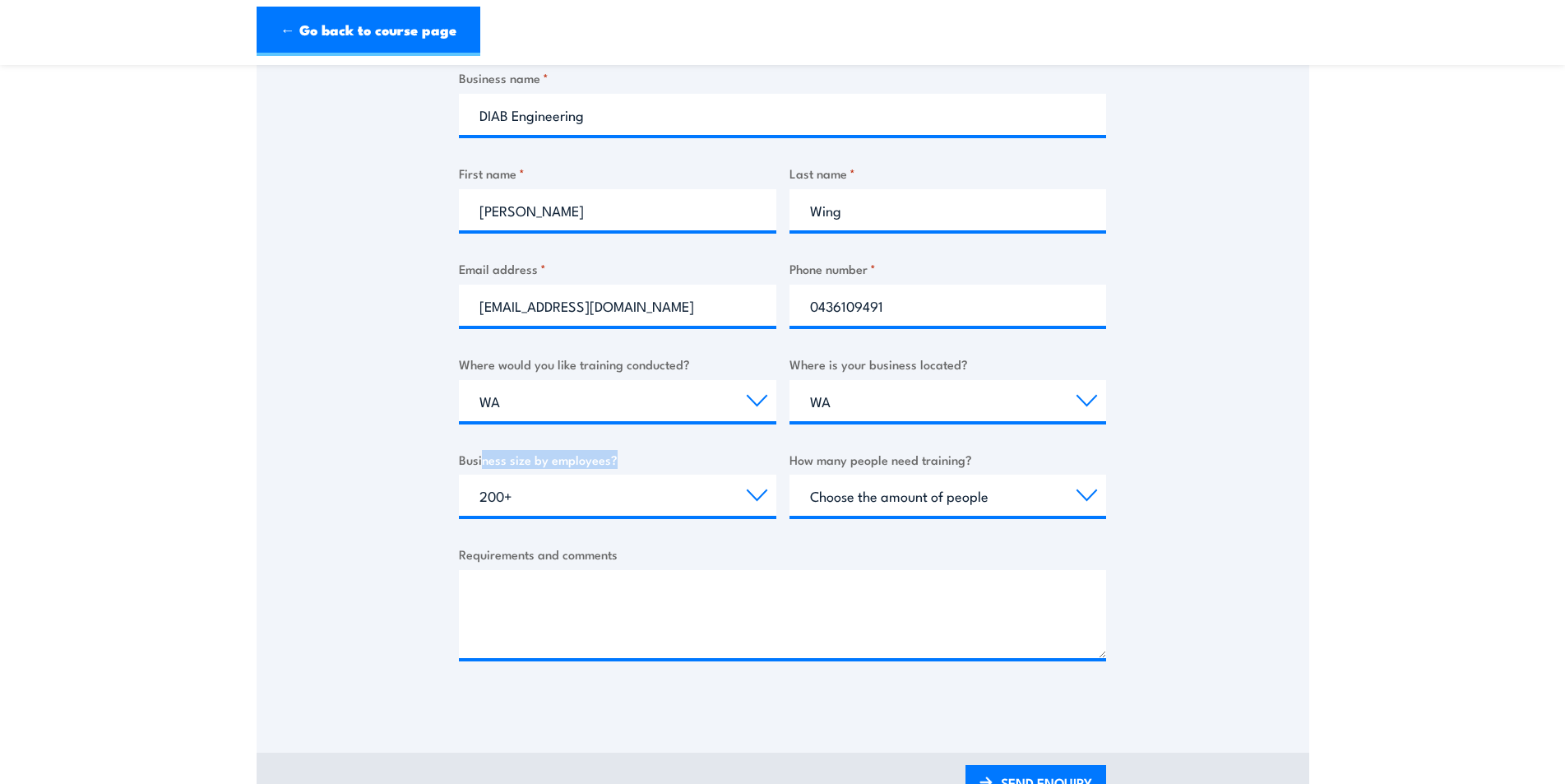
drag, startPoint x: 483, startPoint y: 459, endPoint x: 682, endPoint y: 466, distance: 199.1
click at [682, 466] on label "Business size by employees?" at bounding box center [617, 459] width 317 height 19
click at [682, 475] on select "Choose your business size 1 to 19 20 to 199 200+" at bounding box center [617, 495] width 317 height 41
drag, startPoint x: 812, startPoint y: 462, endPoint x: 942, endPoint y: 462, distance: 130.0
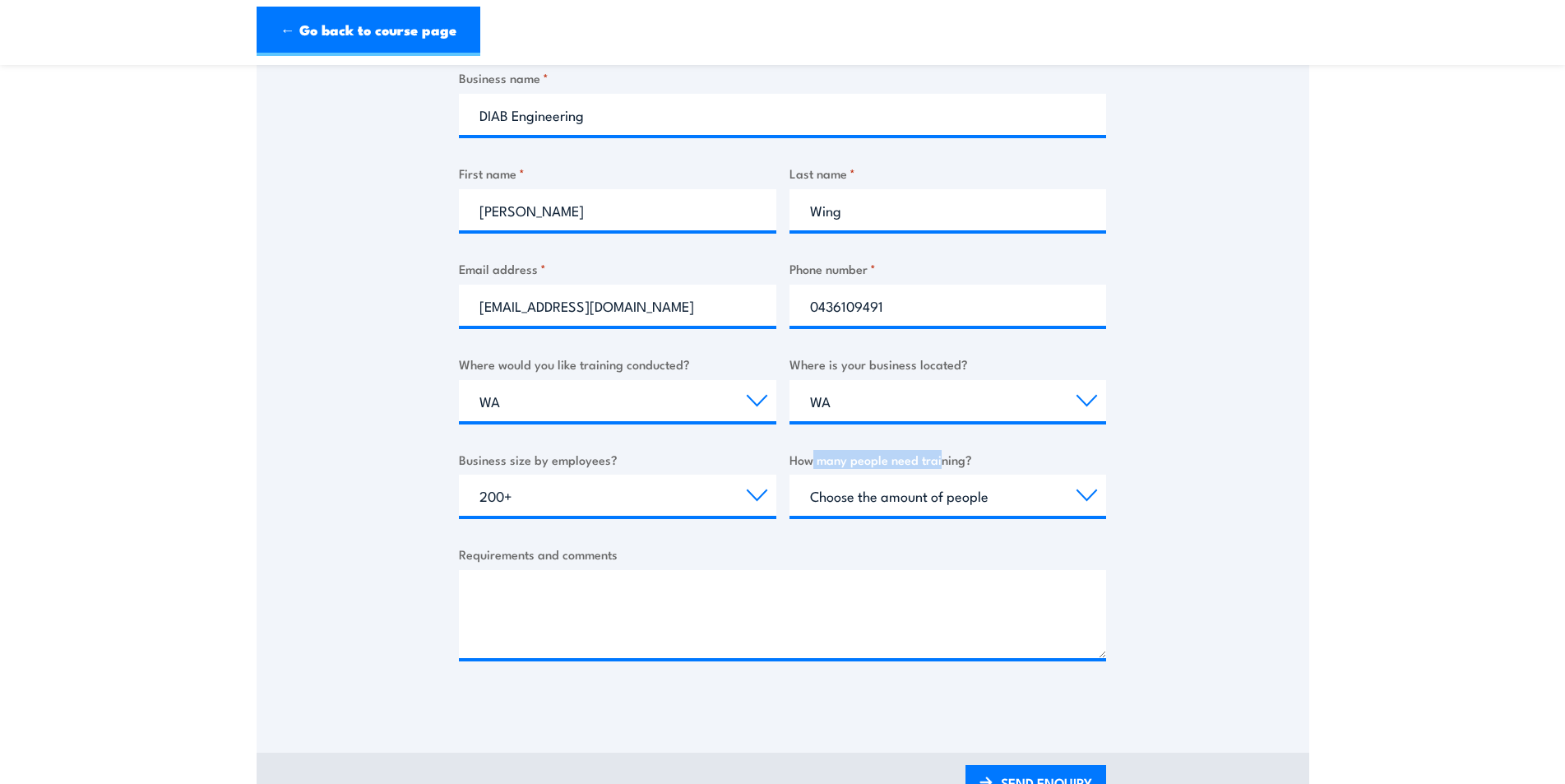
click at [942, 462] on label "How many people need training?" at bounding box center [948, 459] width 317 height 19
click at [894, 507] on select "Choose the amount of people 1 to 4 5 to 19 20+" at bounding box center [948, 495] width 317 height 41
select select "1 to 4"
click at [790, 475] on select "Choose the amount of people 1 to 4 5 to 19 20+" at bounding box center [948, 495] width 317 height 41
click at [645, 555] on label "Requirements and comments" at bounding box center [782, 553] width 647 height 19
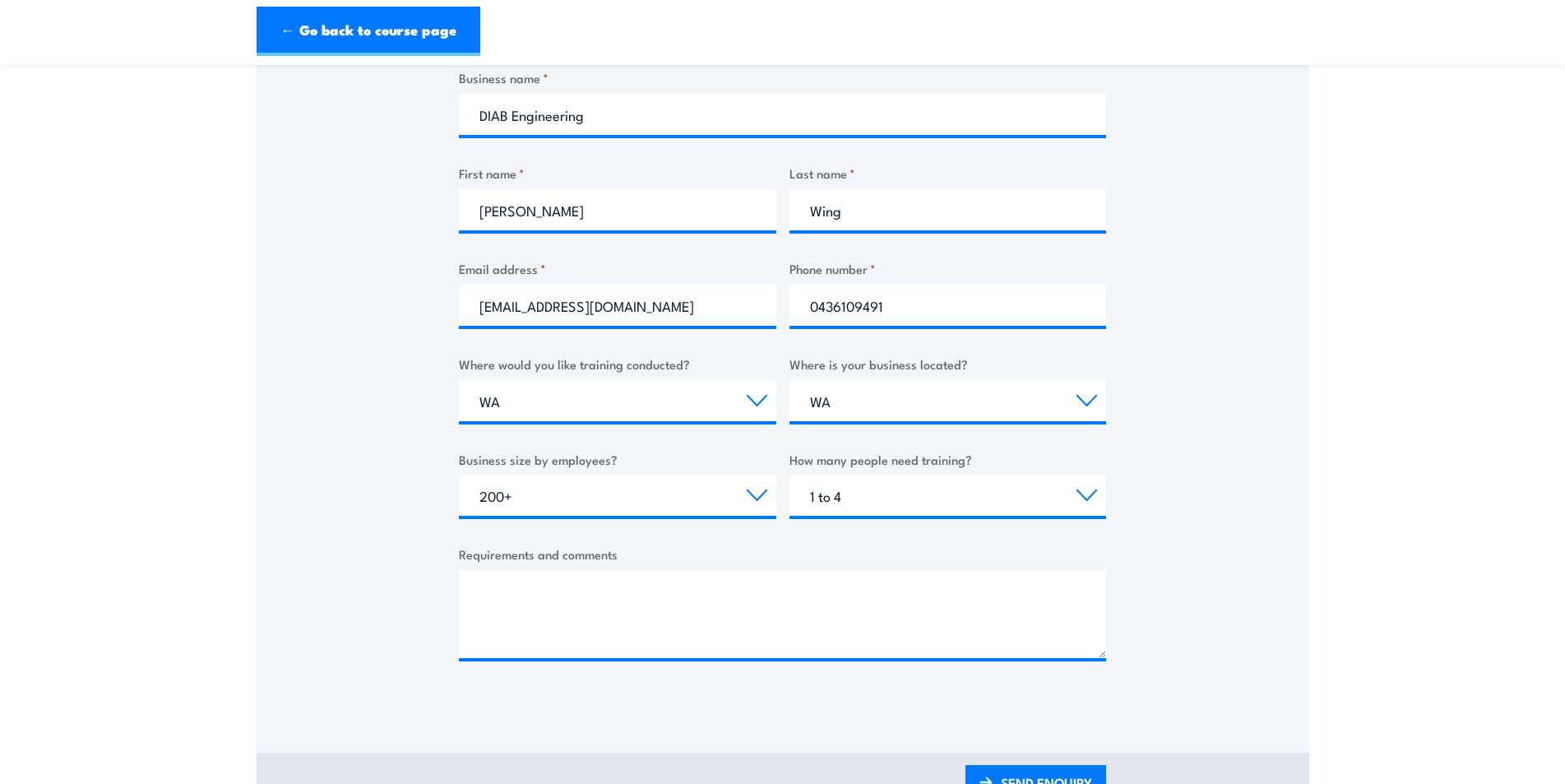
click at [645, 570] on textarea "Requirements and comments" at bounding box center [782, 613] width 647 height 88
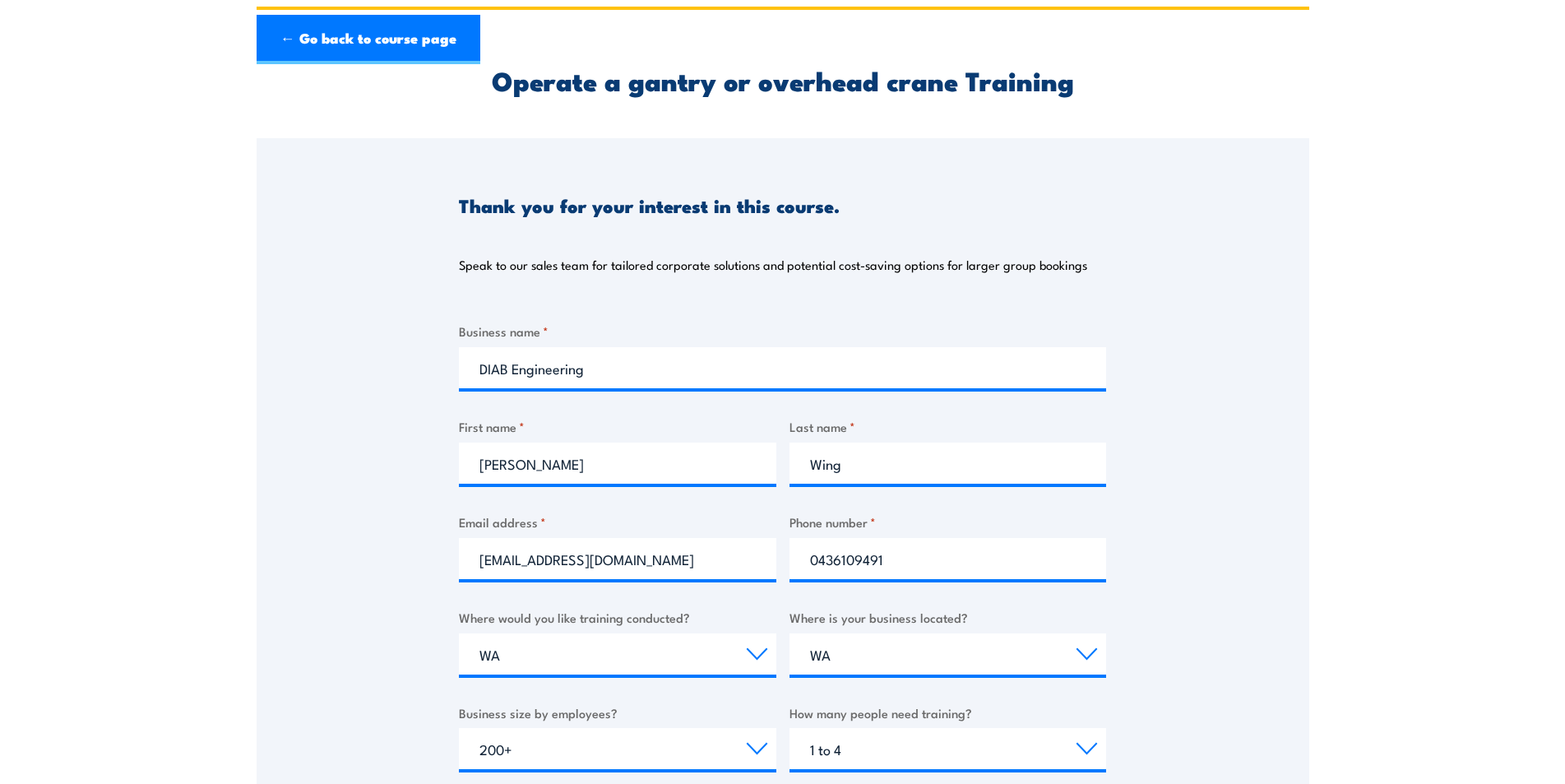
scroll to position [0, 0]
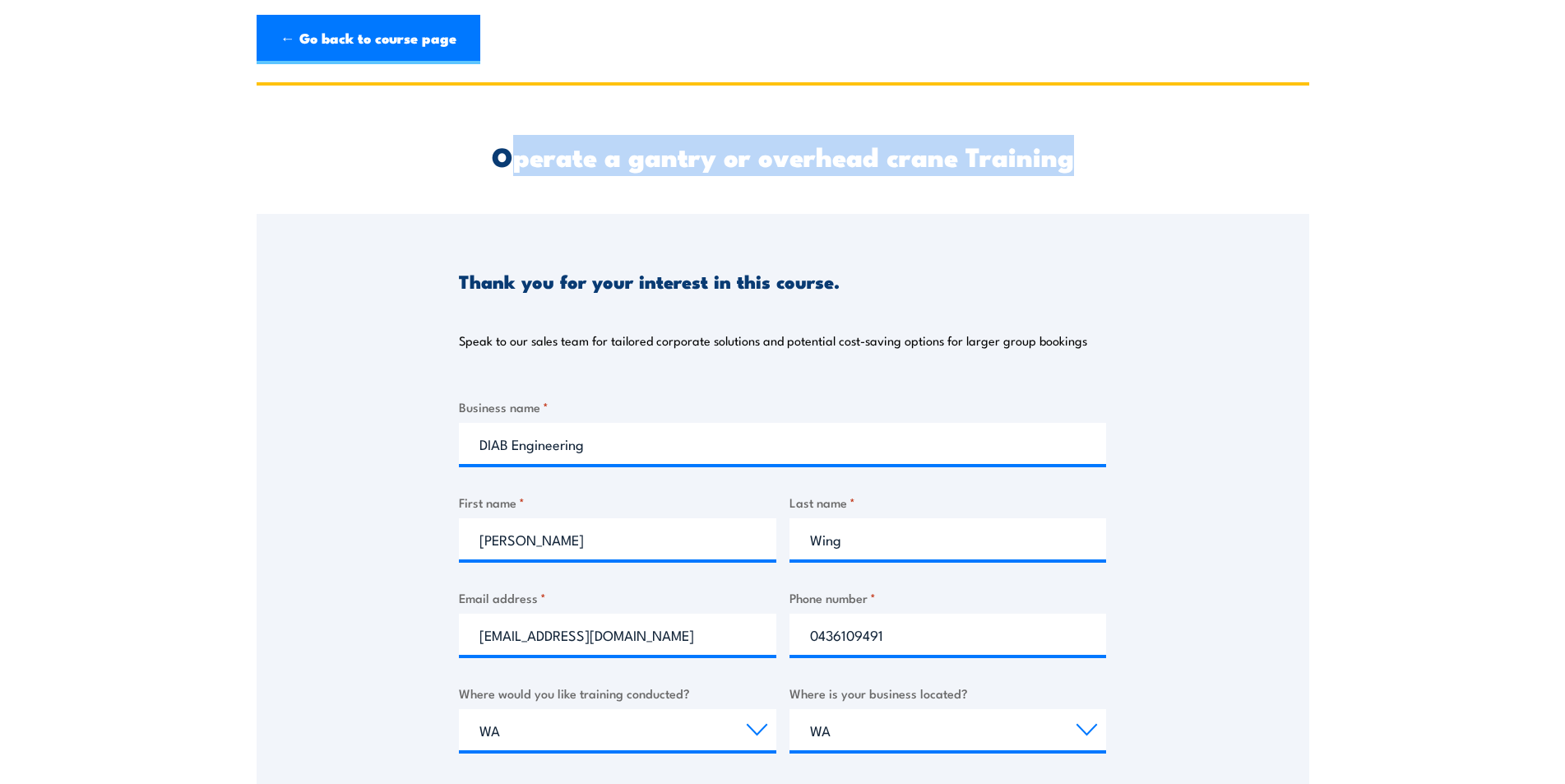
drag, startPoint x: 520, startPoint y: 153, endPoint x: 1084, endPoint y: 173, distance: 564.4
click at [1084, 173] on div "Operate a gantry or overhead crane Training" at bounding box center [782, 149] width 647 height 128
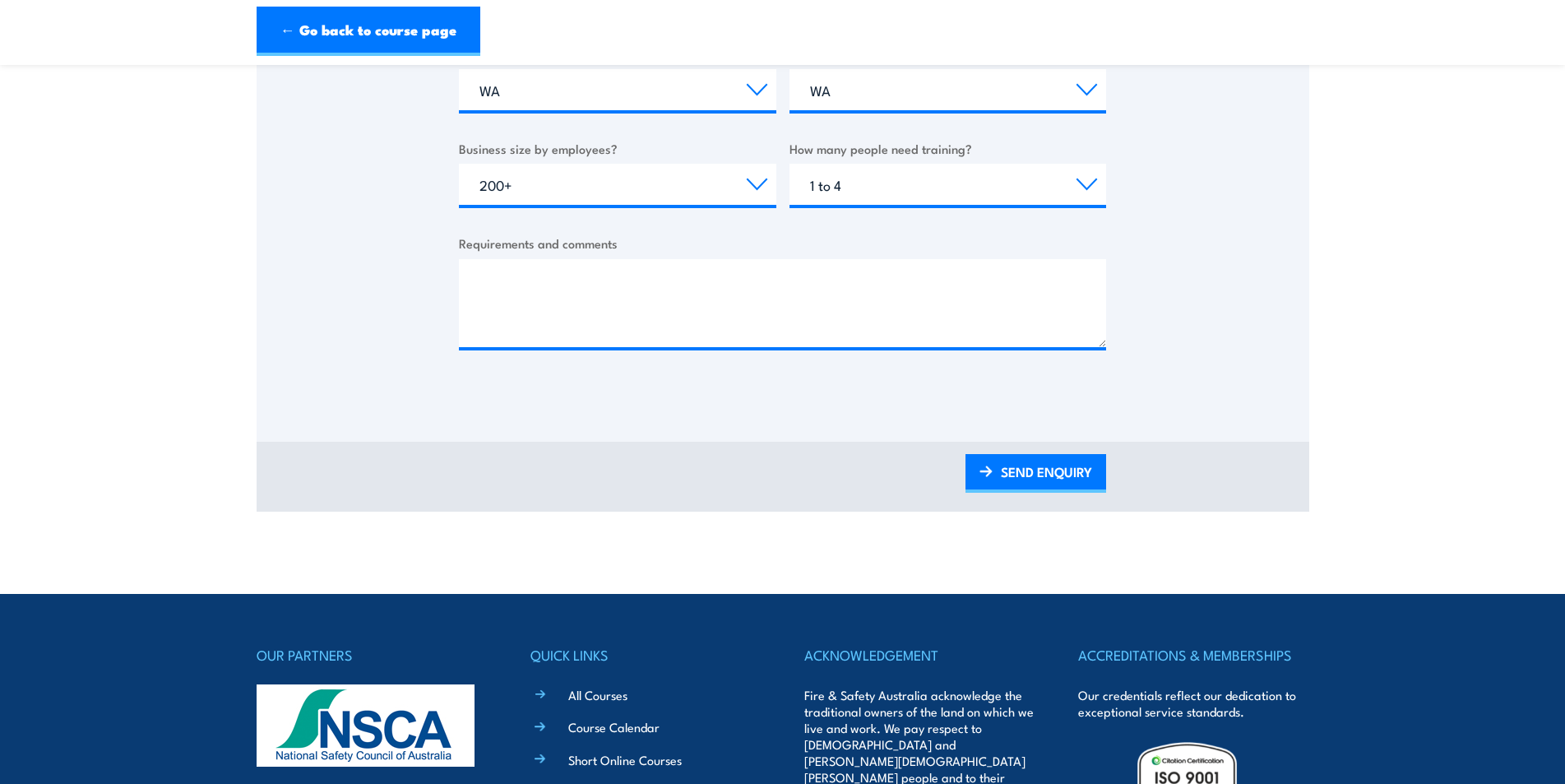
scroll to position [493, 0]
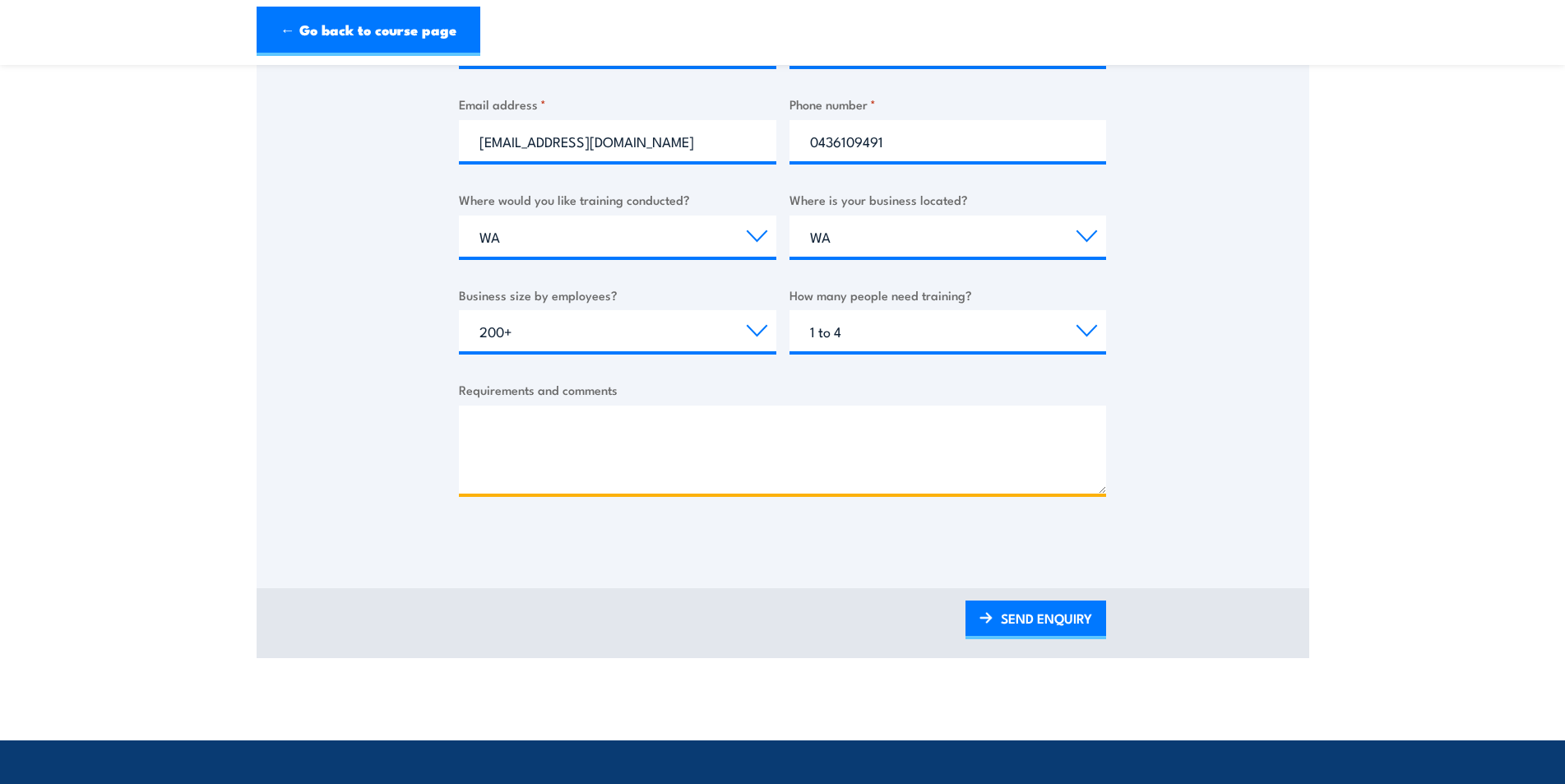
click at [552, 466] on textarea "Requirements and comments" at bounding box center [782, 449] width 647 height 88
type textarea "i"
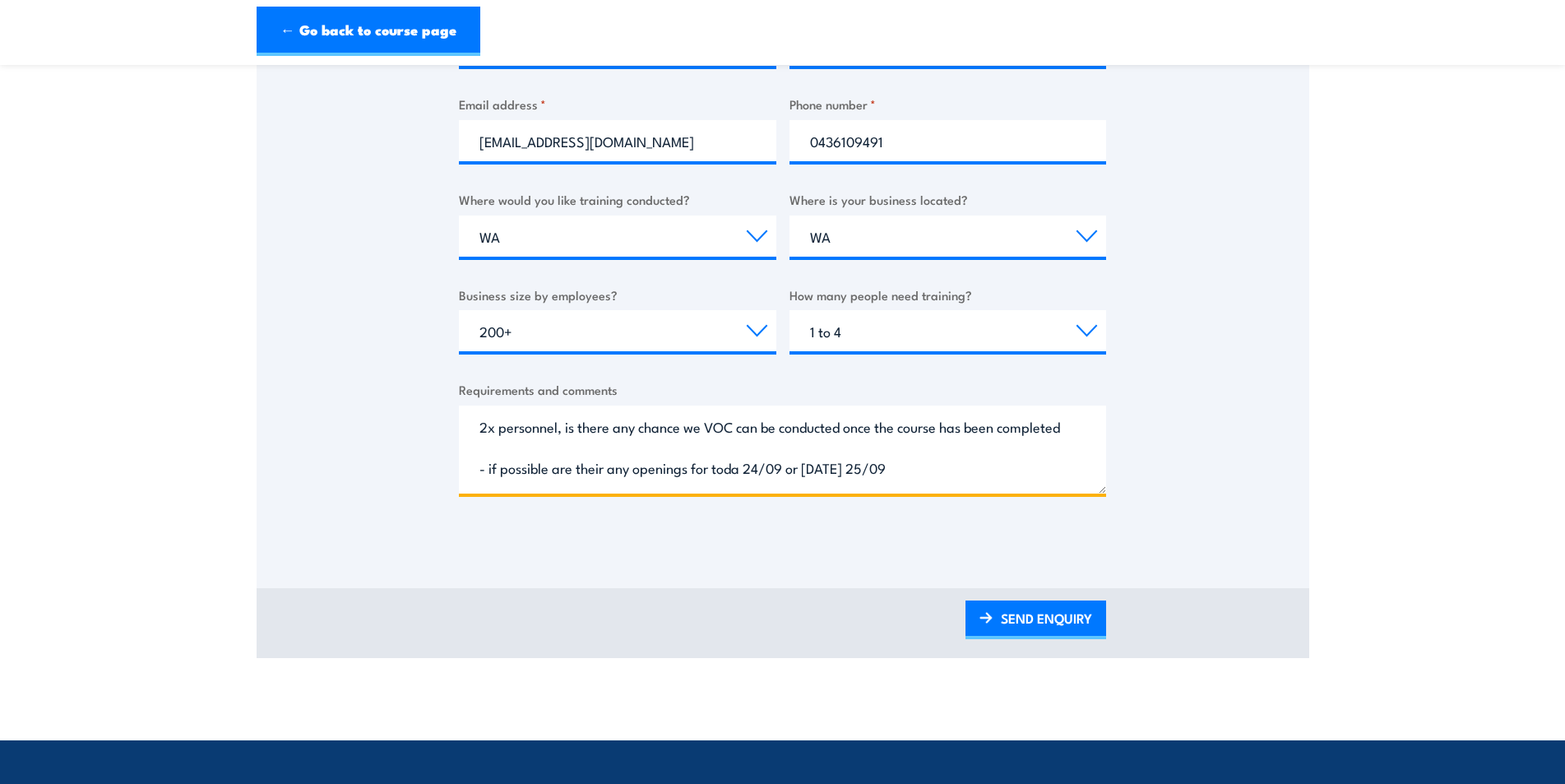
click at [807, 469] on textarea "2x personnel, is there any chance we VOC can be conducted once the course has b…" at bounding box center [782, 449] width 647 height 88
type textarea "2x personnel, is there any chance we VOC can be conducted once the course has b…"
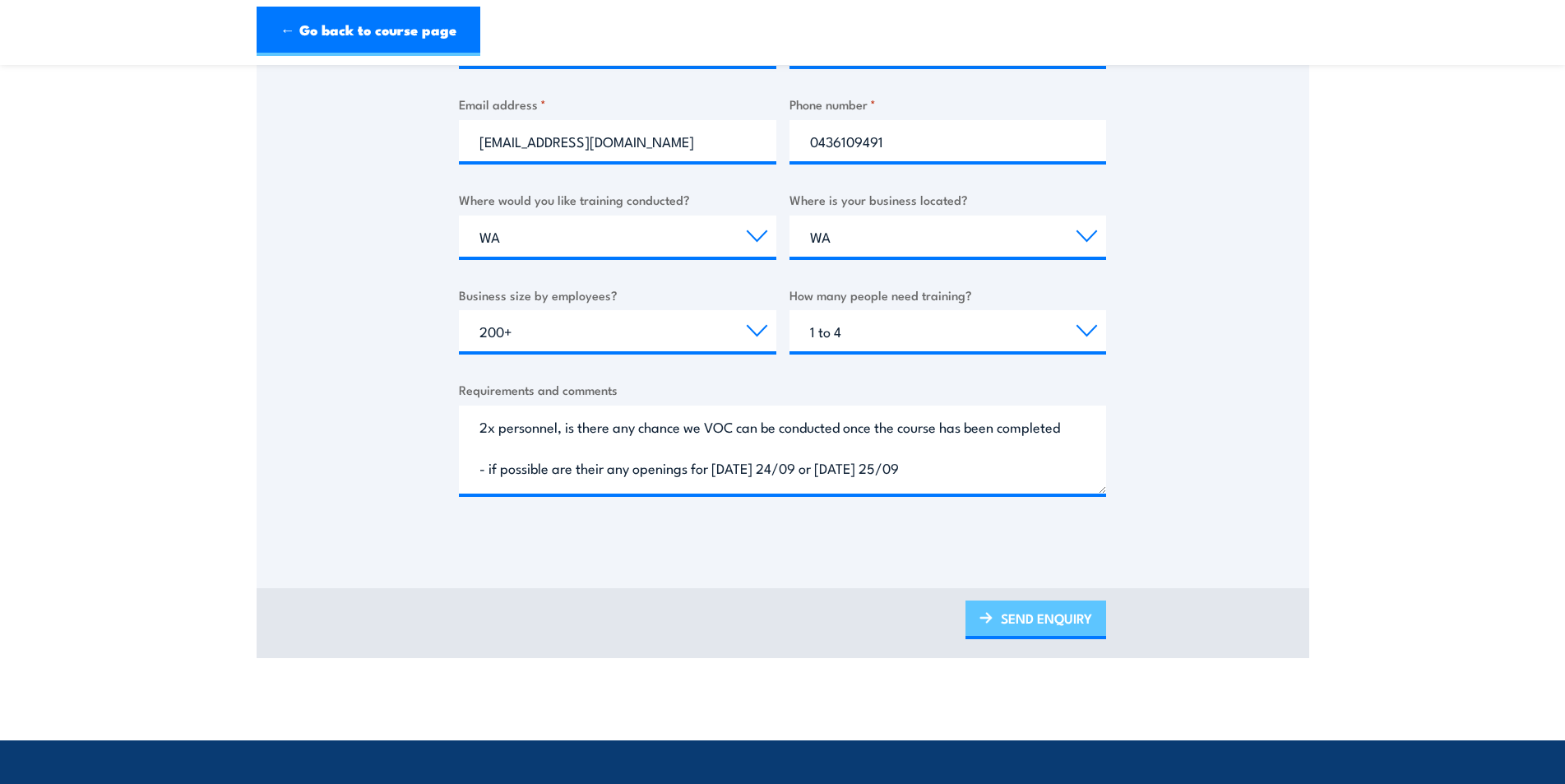
click at [1025, 627] on link "SEND ENQUIRY" at bounding box center [1036, 619] width 140 height 38
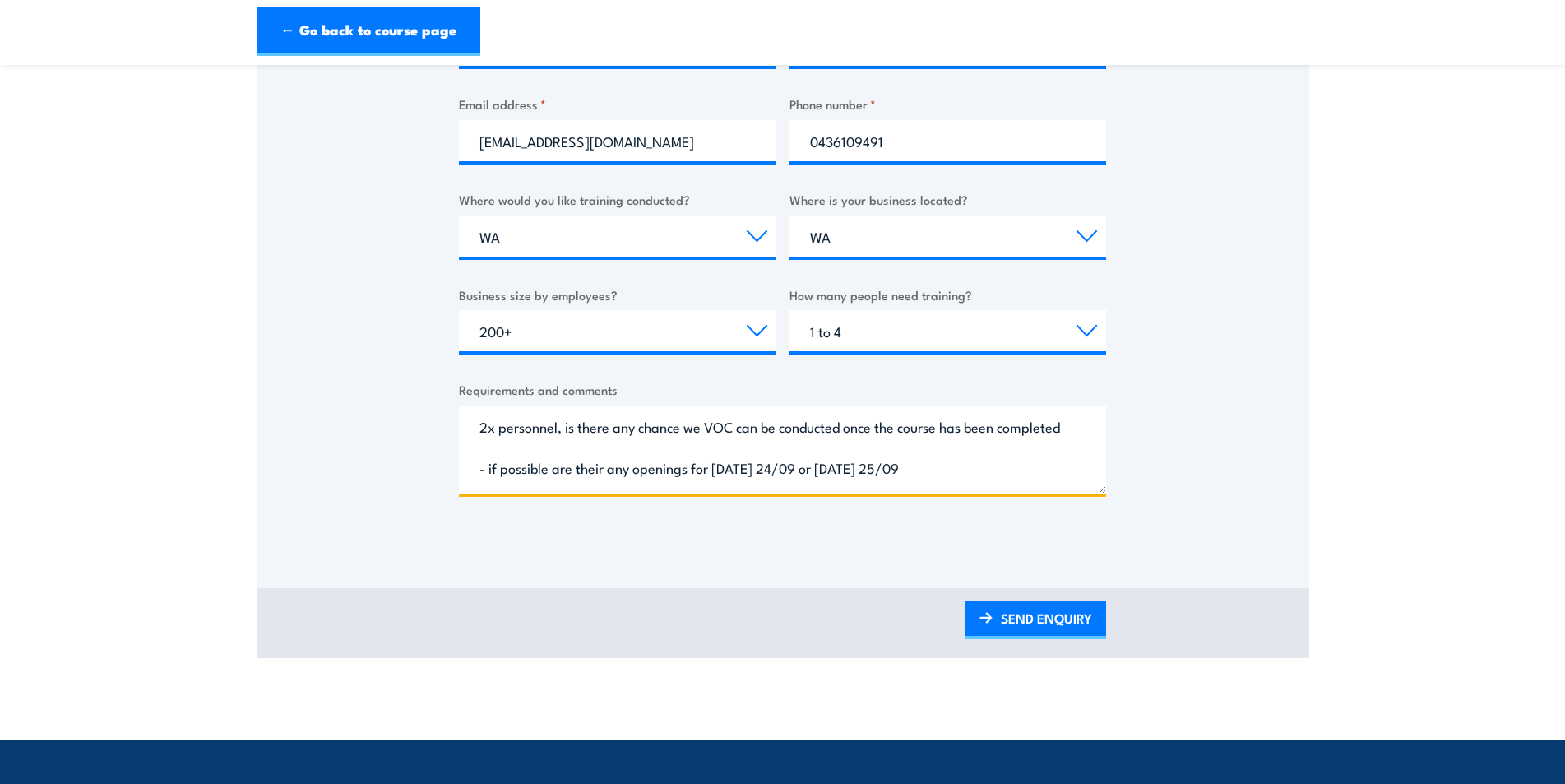
drag, startPoint x: 983, startPoint y: 477, endPoint x: 315, endPoint y: 395, distance: 673.0
click at [315, 395] on div "Thank you for your interest in this course. Speak to our sales team for tailore…" at bounding box center [783, 131] width 1053 height 821
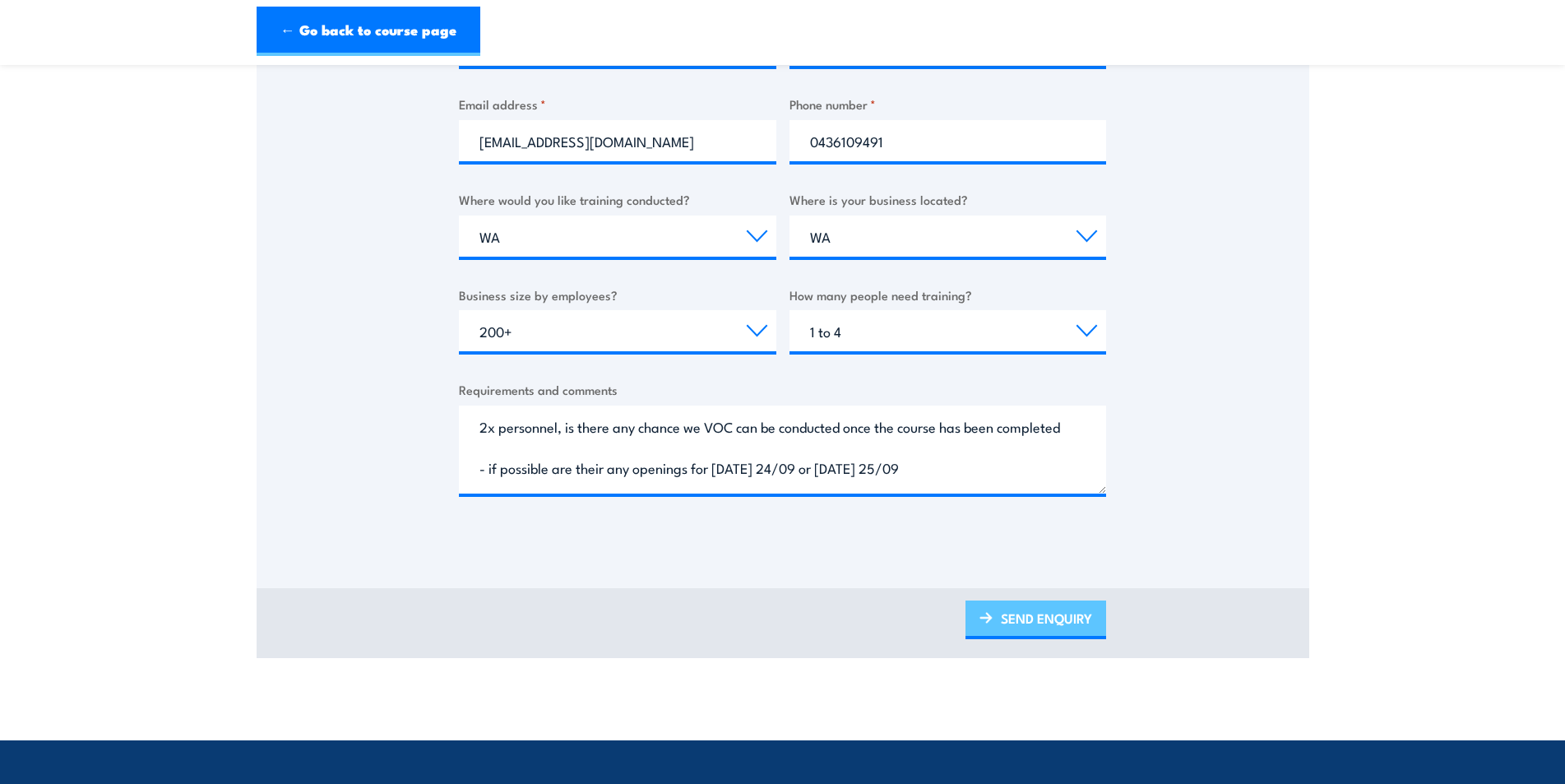
click at [1018, 610] on link "SEND ENQUIRY" at bounding box center [1036, 619] width 140 height 38
